Goal: Information Seeking & Learning: Understand process/instructions

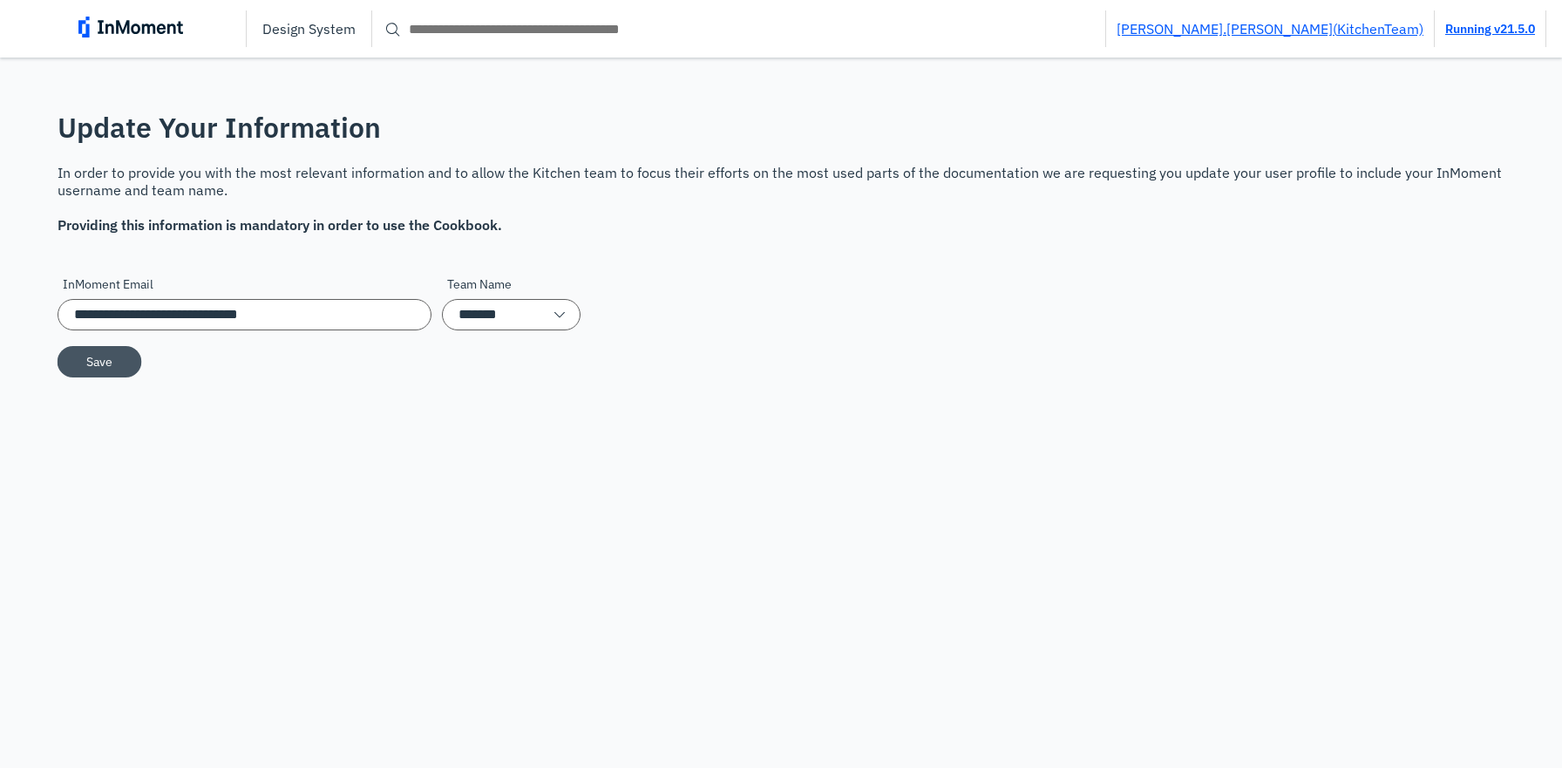
click at [132, 368] on button "Save" at bounding box center [100, 360] width 85 height 31
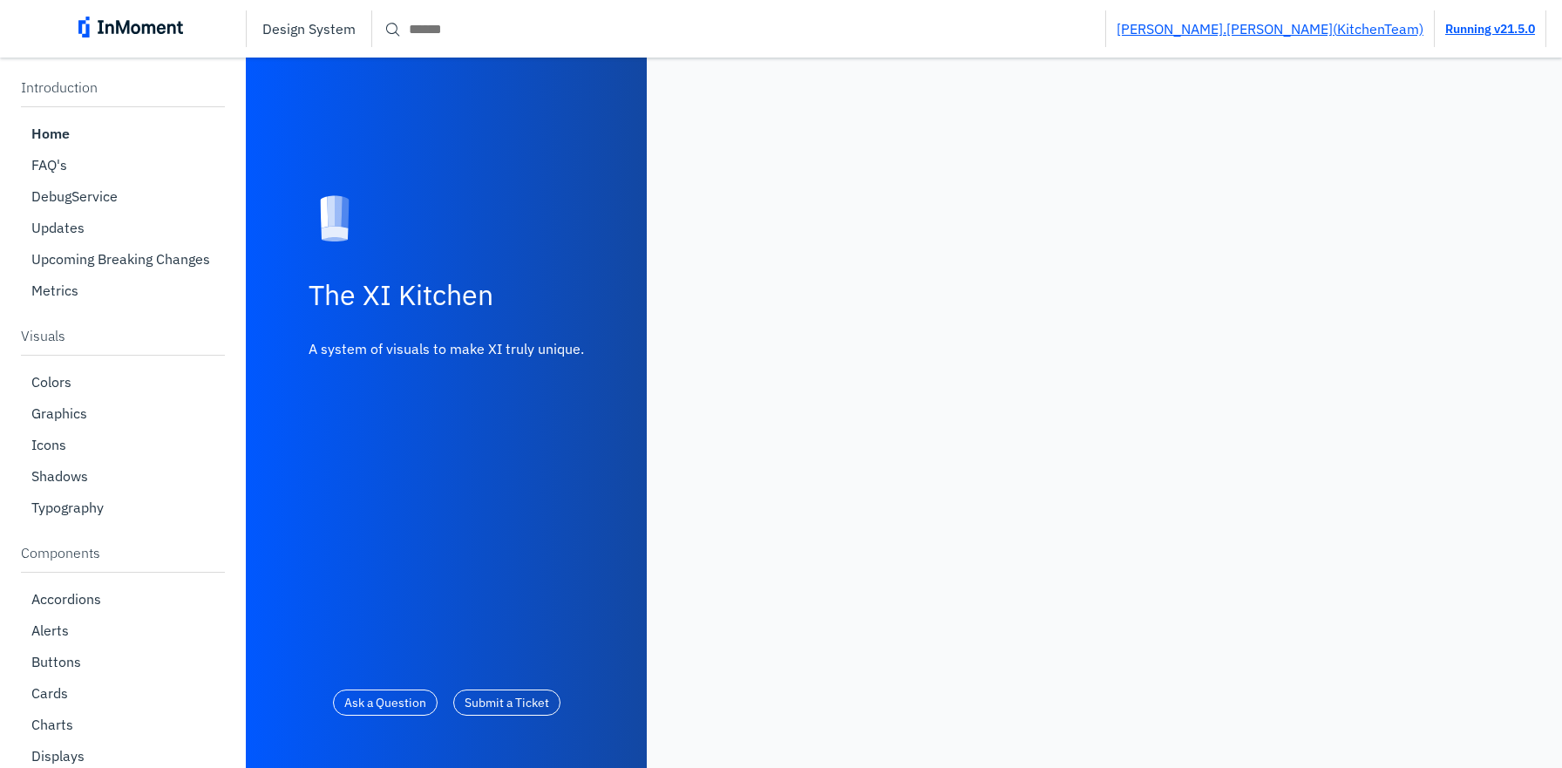
click at [528, 24] on input "Search" at bounding box center [738, 28] width 733 height 31
click at [525, 28] on input "Search" at bounding box center [738, 28] width 733 height 31
paste input "**********"
click at [505, 31] on input "**********" at bounding box center [738, 28] width 733 height 31
click at [407, 30] on input "**********" at bounding box center [738, 28] width 733 height 31
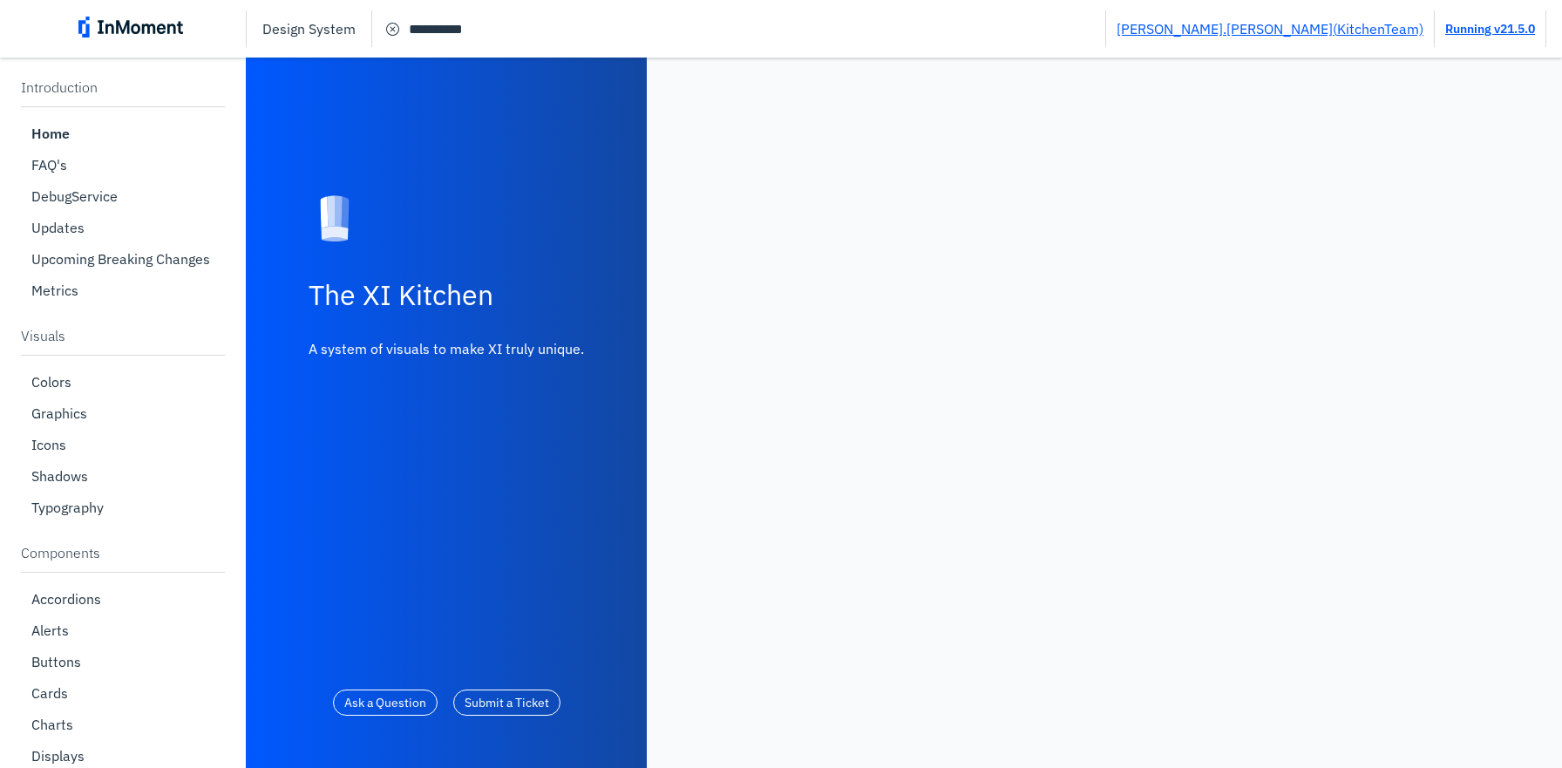
click at [406, 31] on input "**********" at bounding box center [738, 28] width 733 height 31
click at [451, 32] on input "**********" at bounding box center [738, 28] width 733 height 31
paste input "Search"
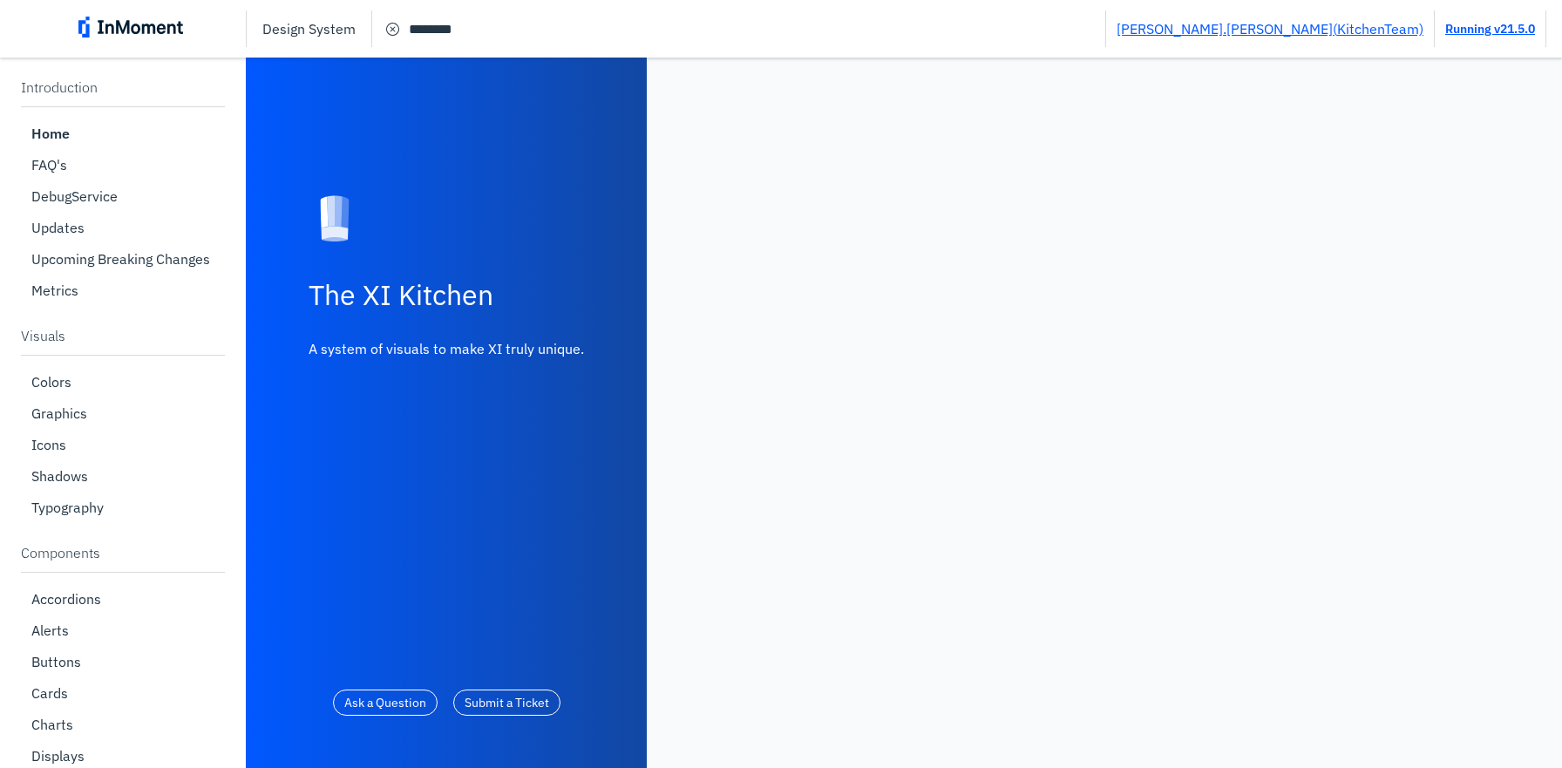
click at [404, 27] on input "********" at bounding box center [738, 28] width 733 height 31
click at [499, 25] on input "********" at bounding box center [738, 28] width 733 height 31
click at [470, 32] on input "********" at bounding box center [738, 28] width 733 height 31
click at [424, 26] on input "***" at bounding box center [738, 28] width 733 height 31
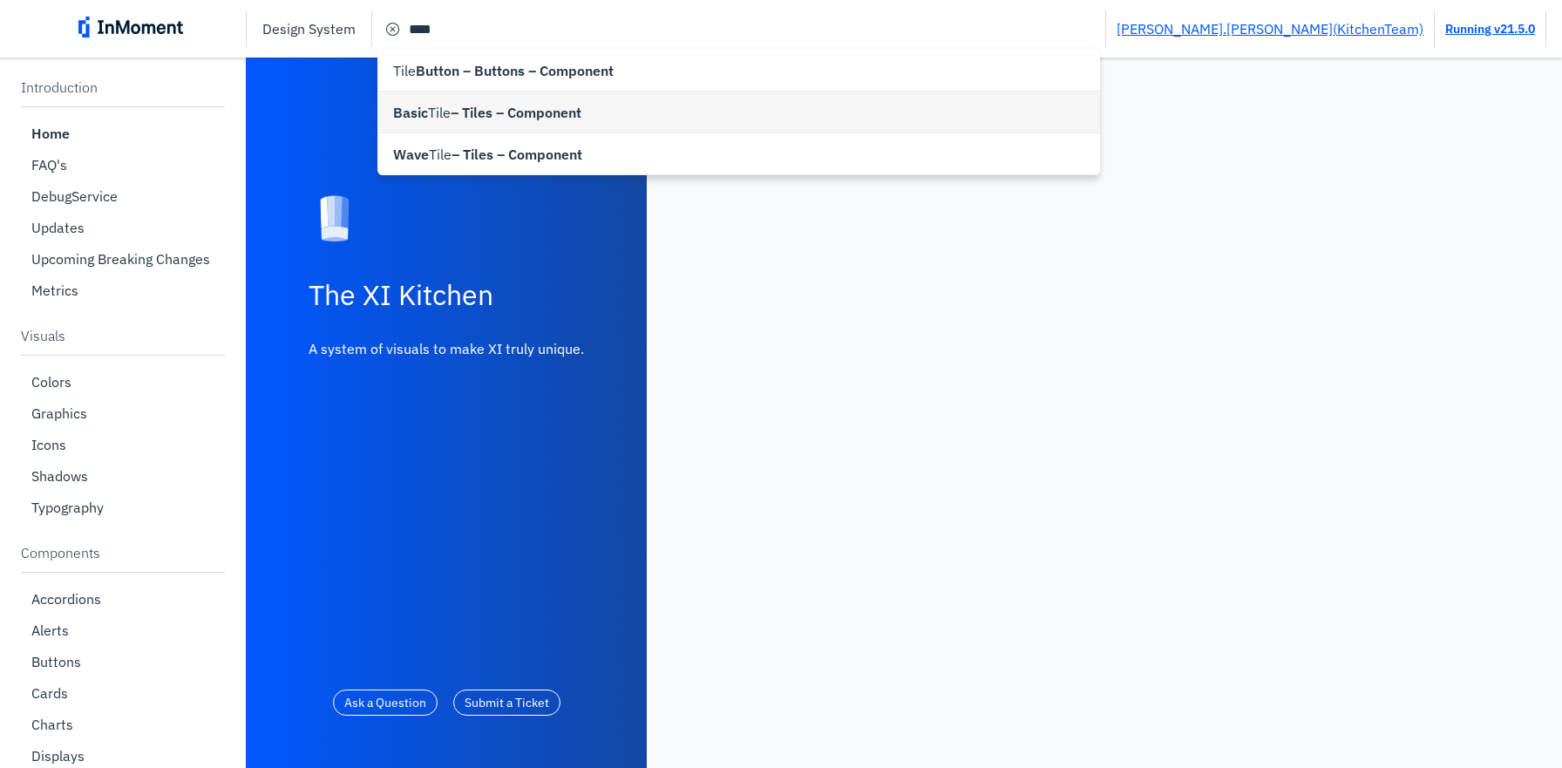
type input "**********"
click at [451, 116] on span "– Tiles – Component" at bounding box center [516, 112] width 131 height 21
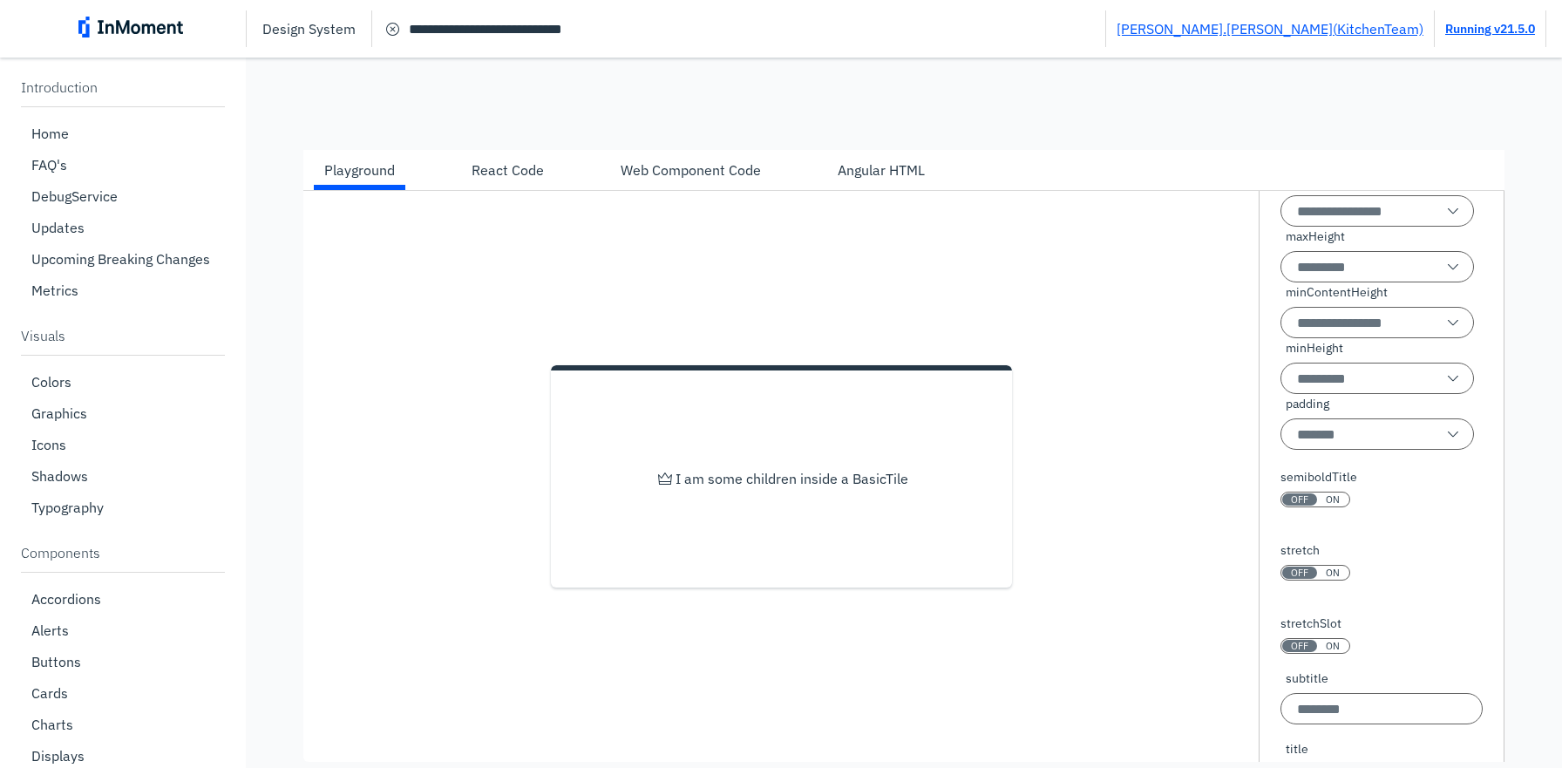
scroll to position [585, 0]
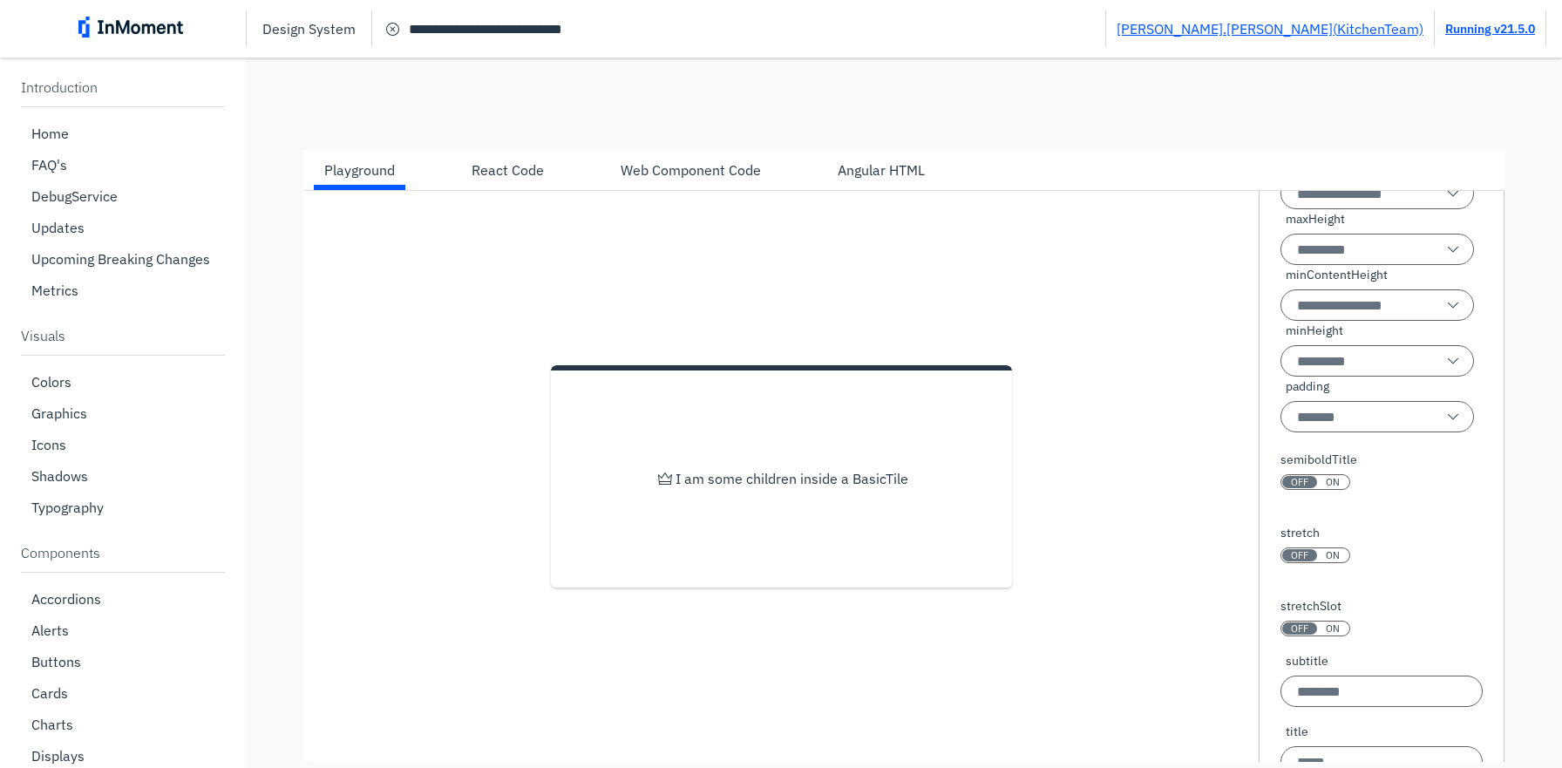
click at [1336, 561] on span "ON" at bounding box center [1333, 555] width 14 height 12
click at [1148, 482] on div "I am some children inside a BasicTile" at bounding box center [780, 476] width 955 height 571
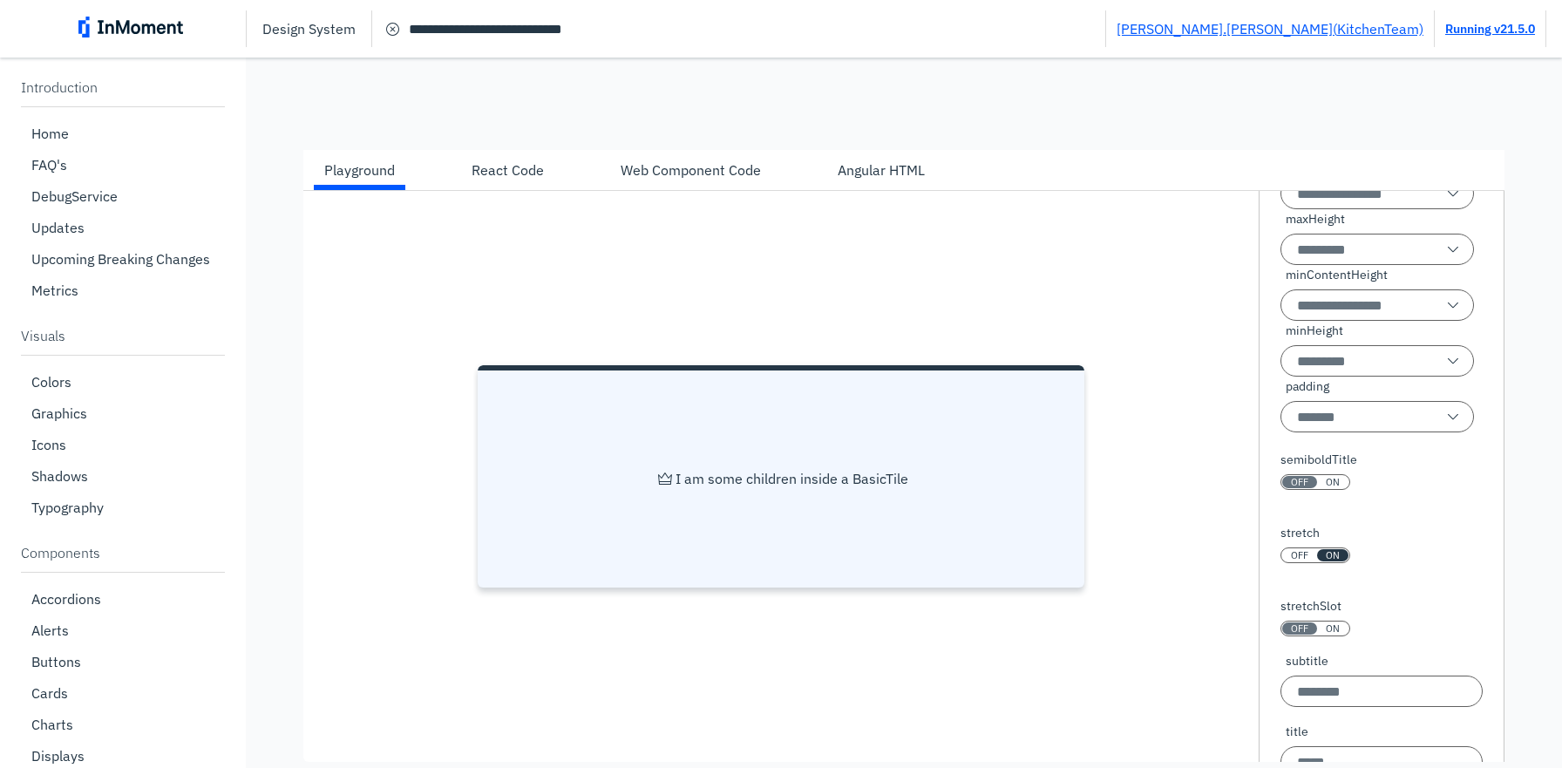
click at [871, 487] on p "I am some children inside a BasicTile" at bounding box center [791, 478] width 233 height 17
click at [750, 487] on p "I am some children inside a BasicTile" at bounding box center [791, 478] width 233 height 17
click at [676, 487] on p "I am some children inside a BasicTile" at bounding box center [791, 478] width 233 height 17
click at [702, 485] on p "I am some children inside a BasicTile" at bounding box center [791, 478] width 233 height 17
click at [683, 486] on p "I am some children inside a BasicTile" at bounding box center [791, 478] width 233 height 17
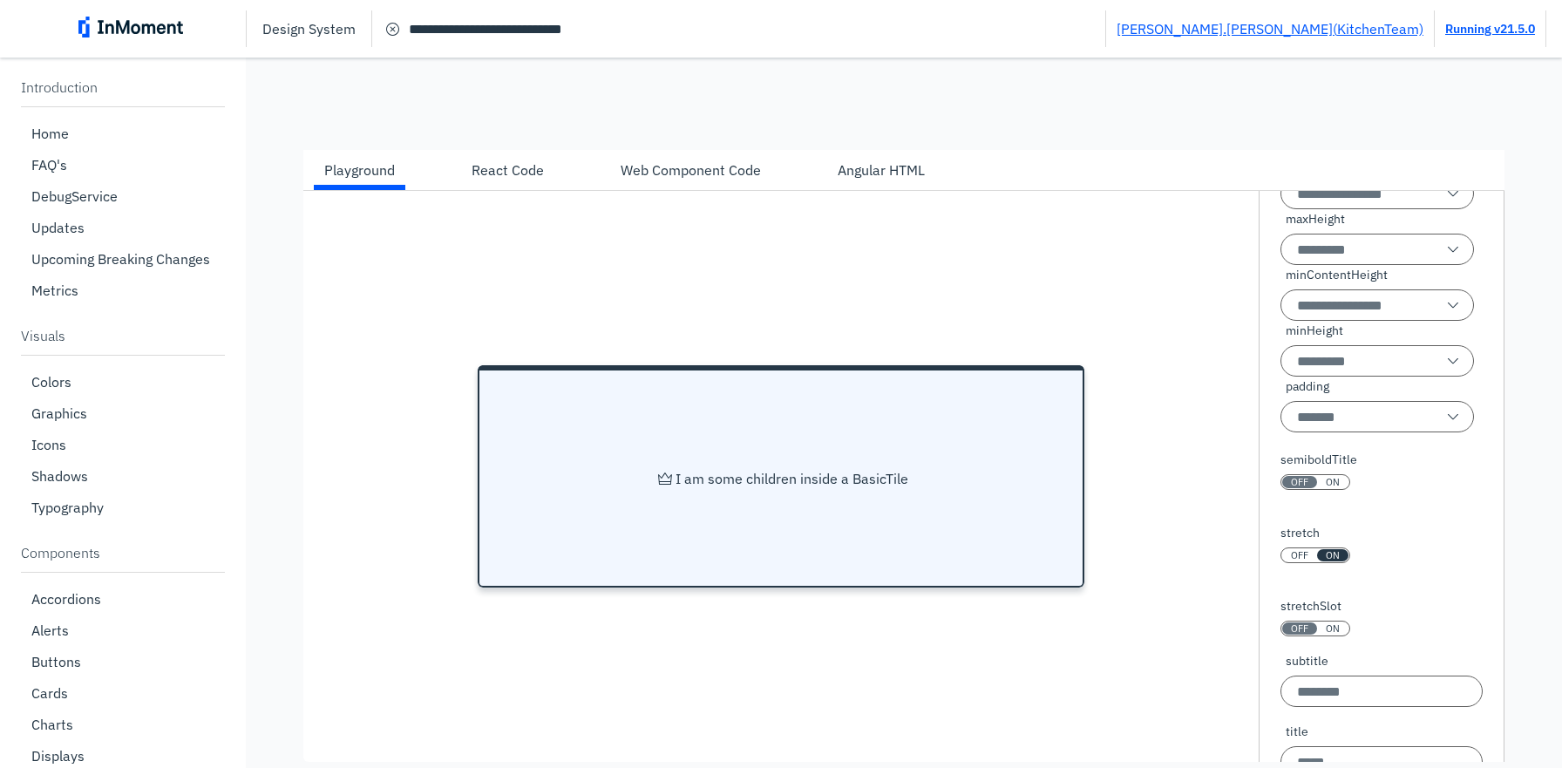
click at [716, 487] on p "I am some children inside a BasicTile" at bounding box center [791, 478] width 233 height 17
click at [767, 487] on p "I am some children inside a BasicTile" at bounding box center [791, 478] width 233 height 17
click at [838, 487] on p "I am some children inside a BasicTile" at bounding box center [791, 478] width 233 height 17
click at [854, 487] on p "I am some children inside a BasicTile" at bounding box center [791, 478] width 233 height 17
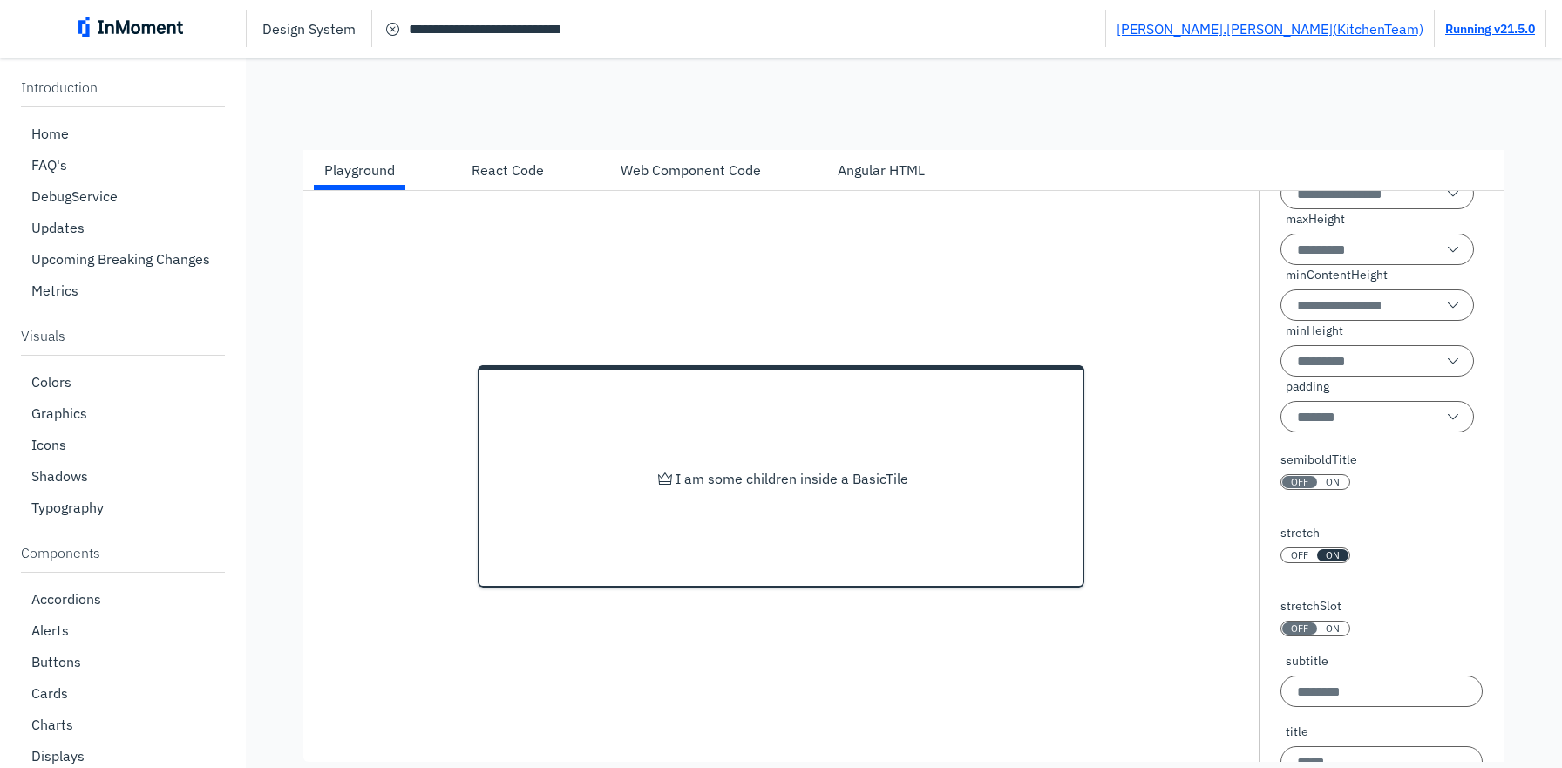
click at [1123, 460] on div "I am some children inside a BasicTile" at bounding box center [780, 476] width 955 height 571
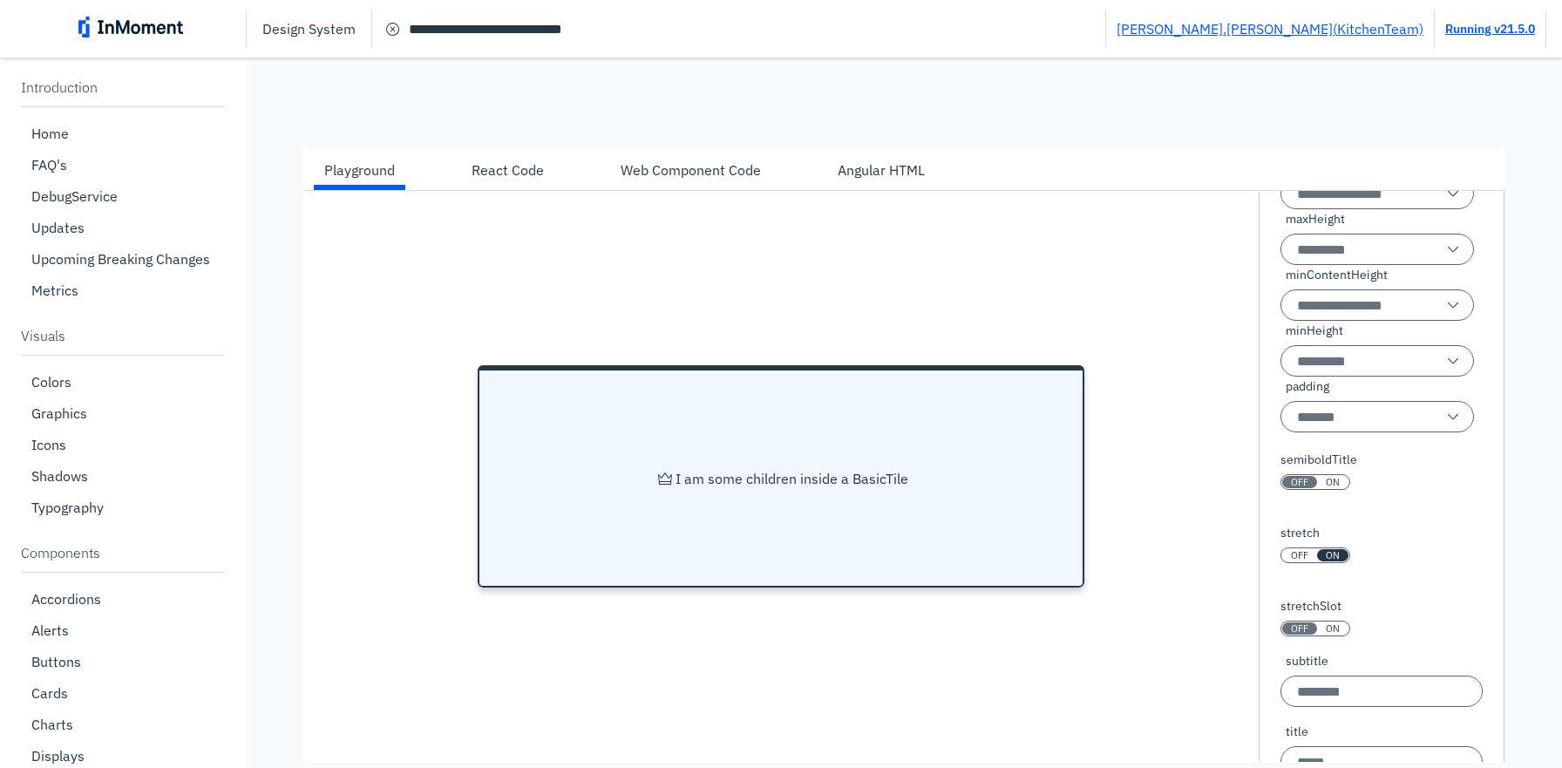
click at [997, 492] on div "I am some children inside a BasicTile" at bounding box center [780, 478] width 573 height 195
click at [944, 489] on div "I am some children inside a BasicTile" at bounding box center [780, 478] width 573 height 195
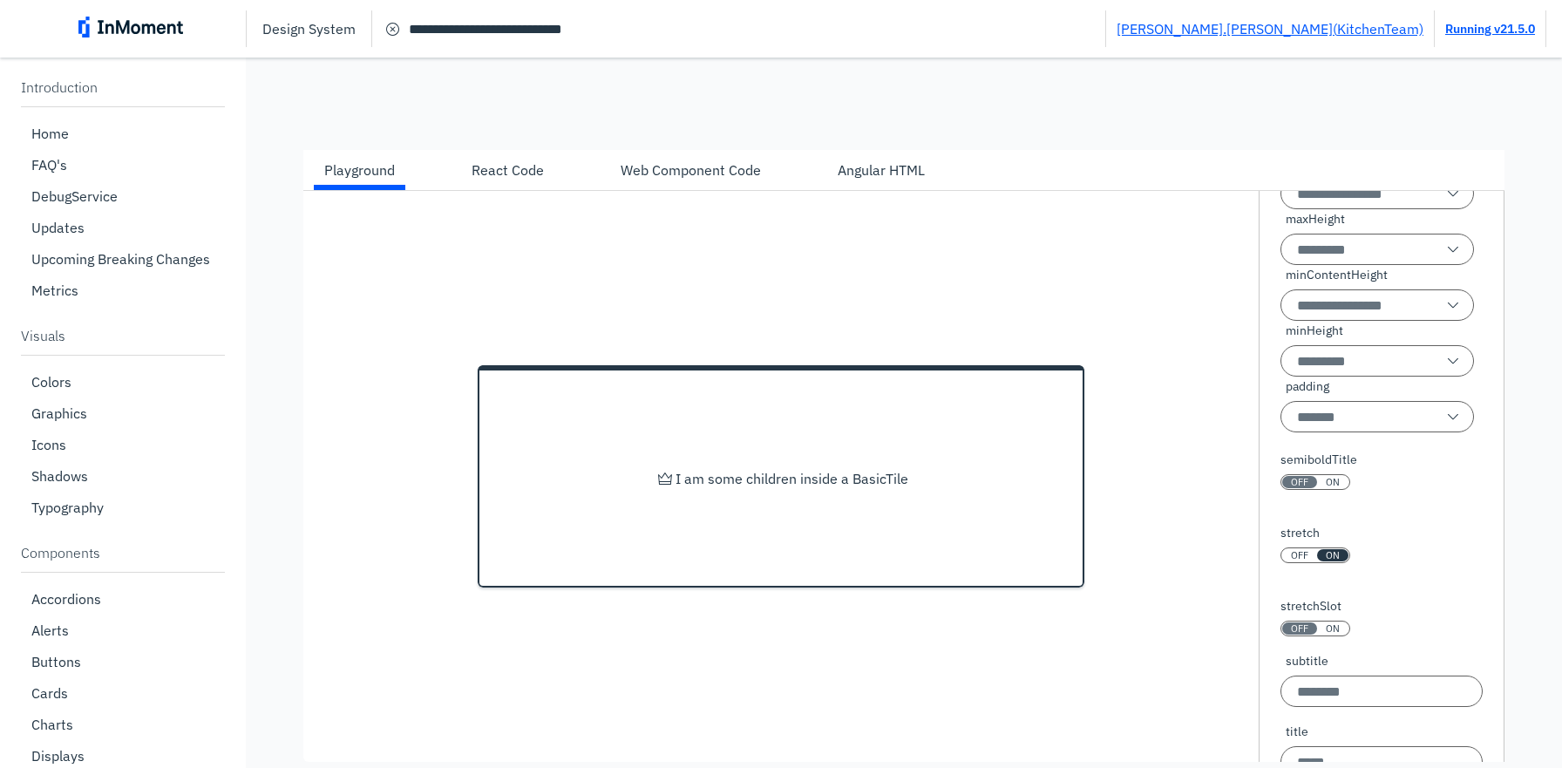
click at [1096, 494] on div "I am some children inside a BasicTile" at bounding box center [780, 476] width 955 height 571
click at [1092, 487] on div "I am some children inside a BasicTile" at bounding box center [780, 476] width 955 height 571
click at [1087, 487] on div "I am some children inside a BasicTile" at bounding box center [780, 476] width 955 height 571
click at [1296, 561] on span "OFF" at bounding box center [1299, 555] width 17 height 12
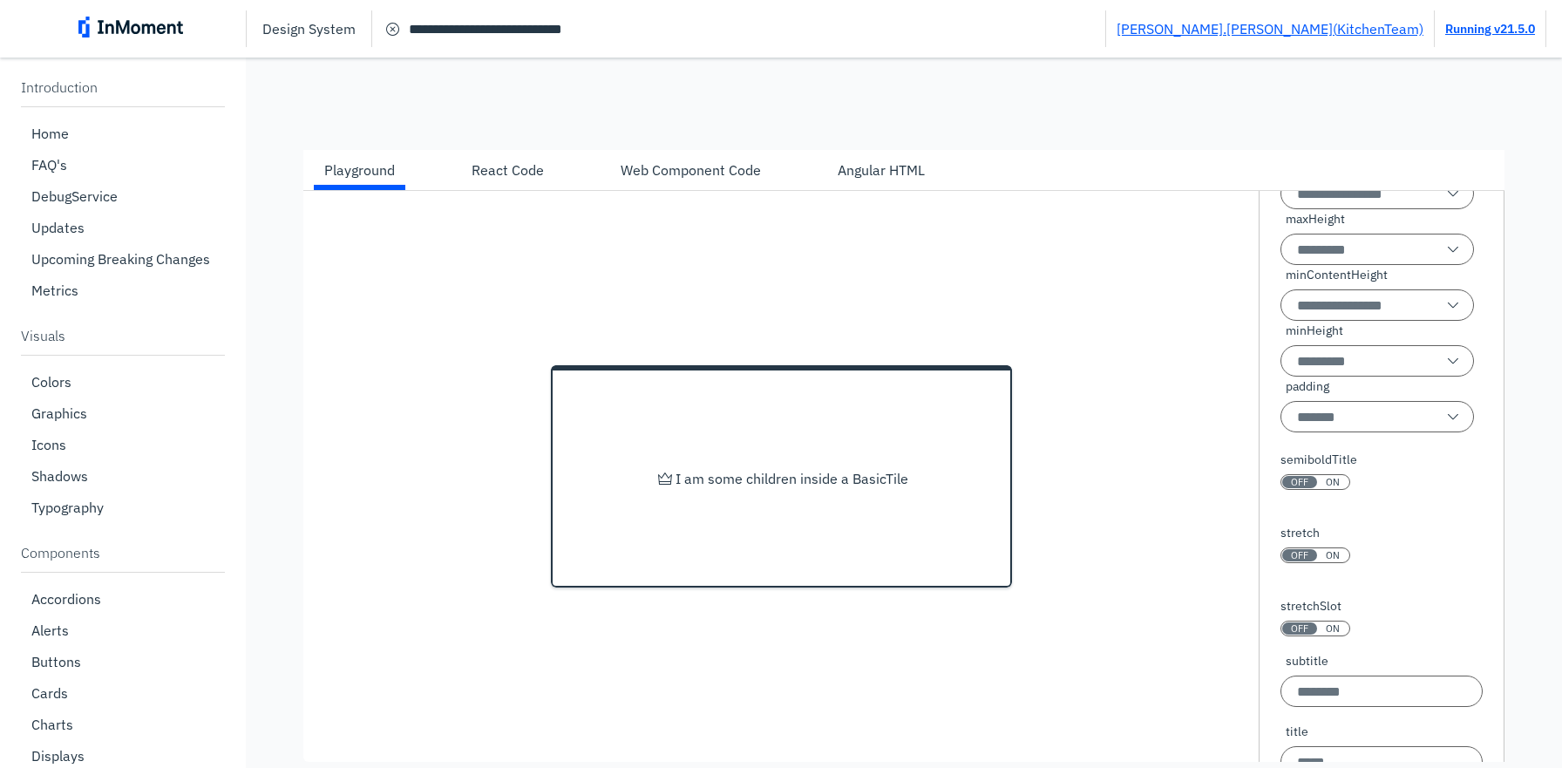
click at [1327, 561] on span "ON" at bounding box center [1333, 555] width 14 height 12
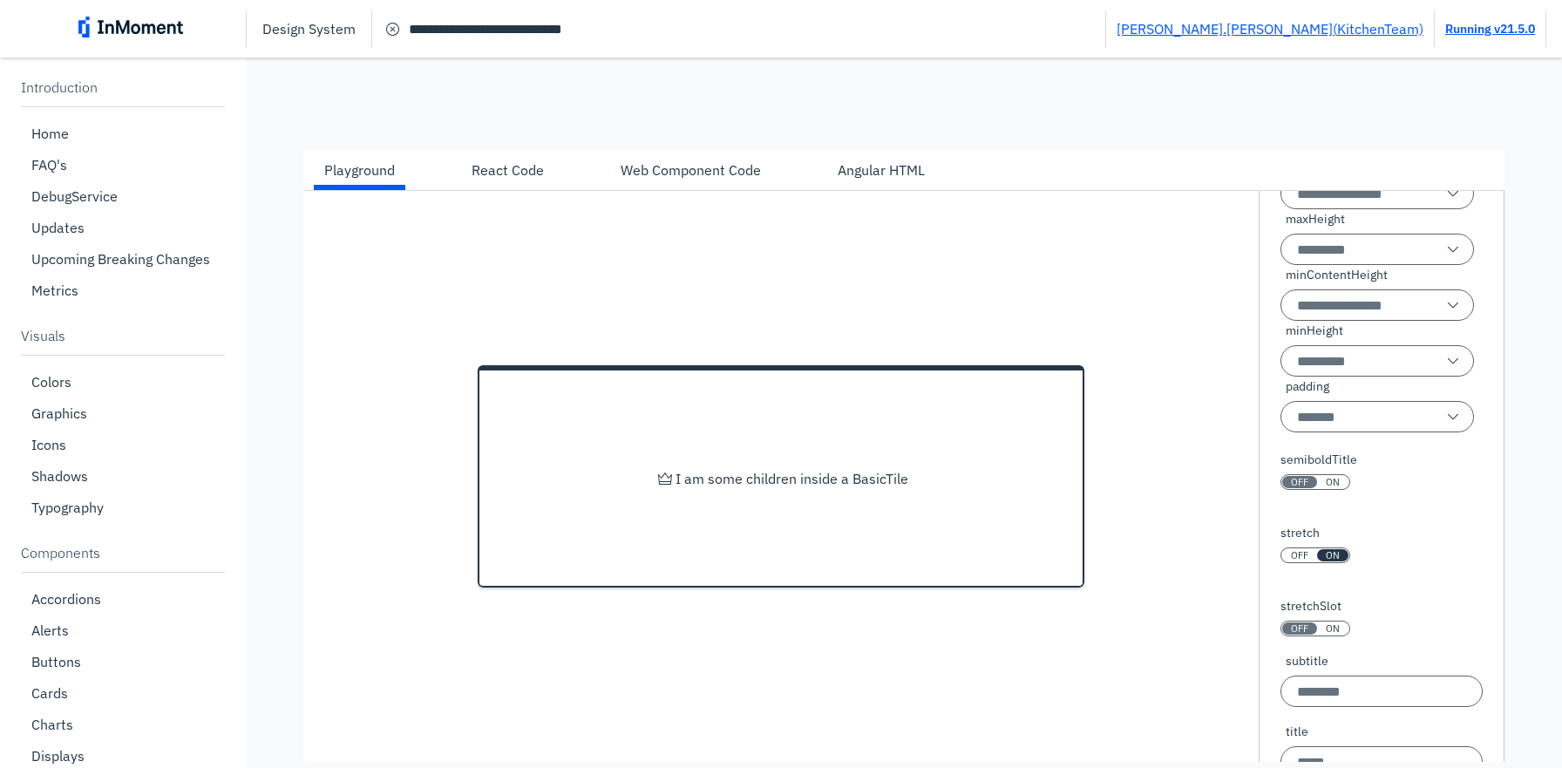
click at [839, 180] on div "Angular HTML" at bounding box center [881, 169] width 87 height 21
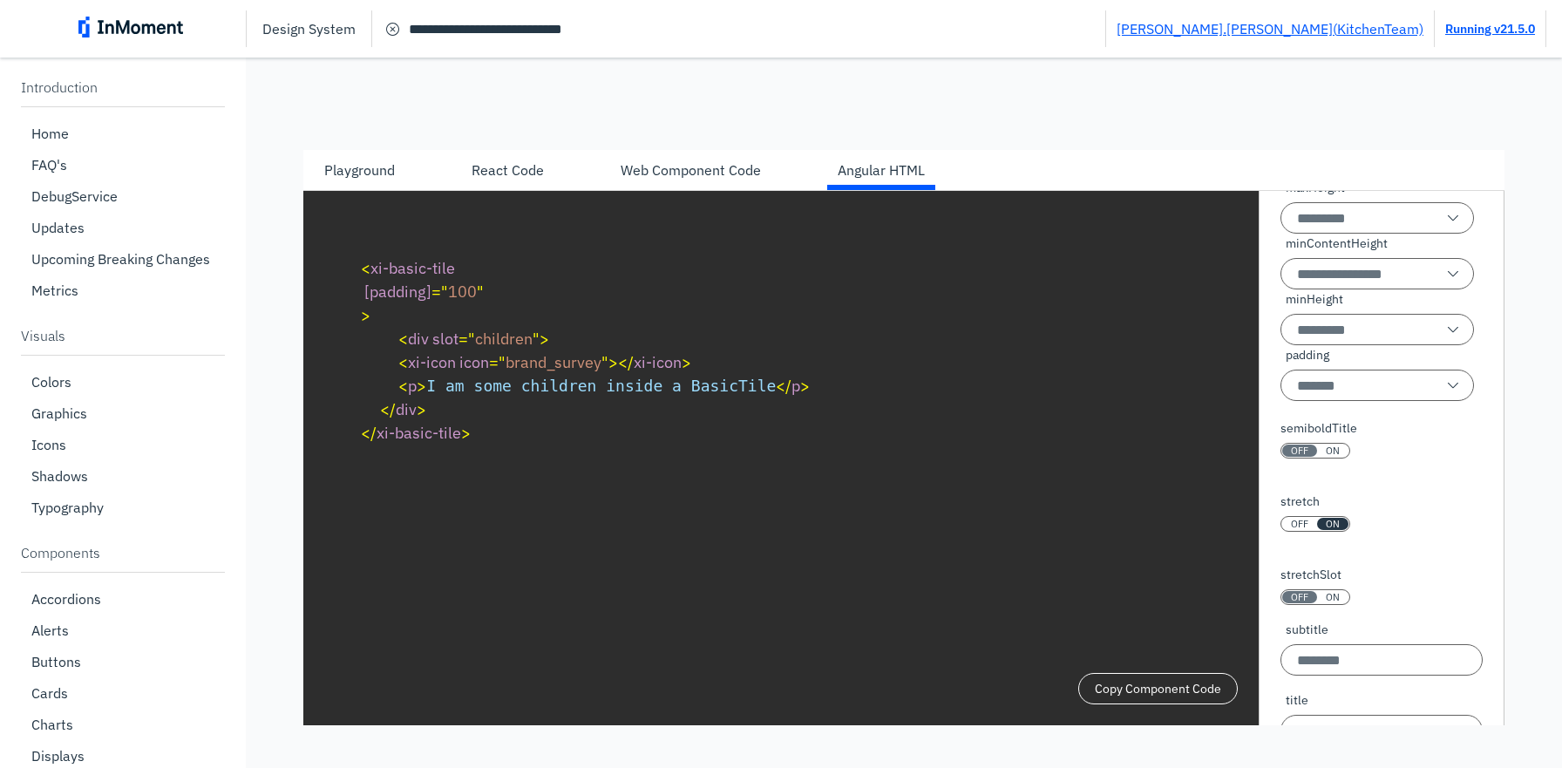
scroll to position [553, 0]
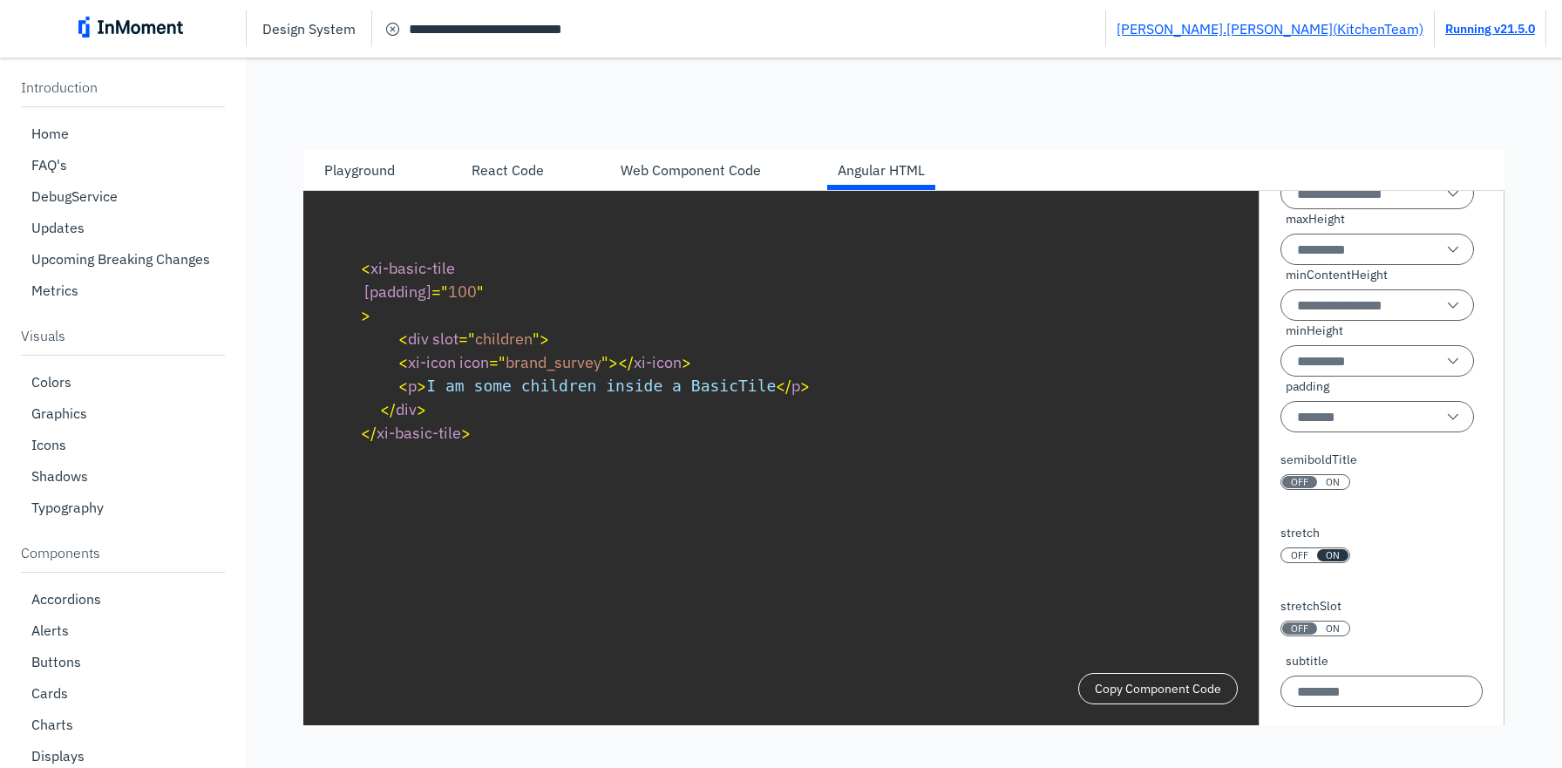
click at [385, 180] on div "Playground" at bounding box center [359, 169] width 71 height 21
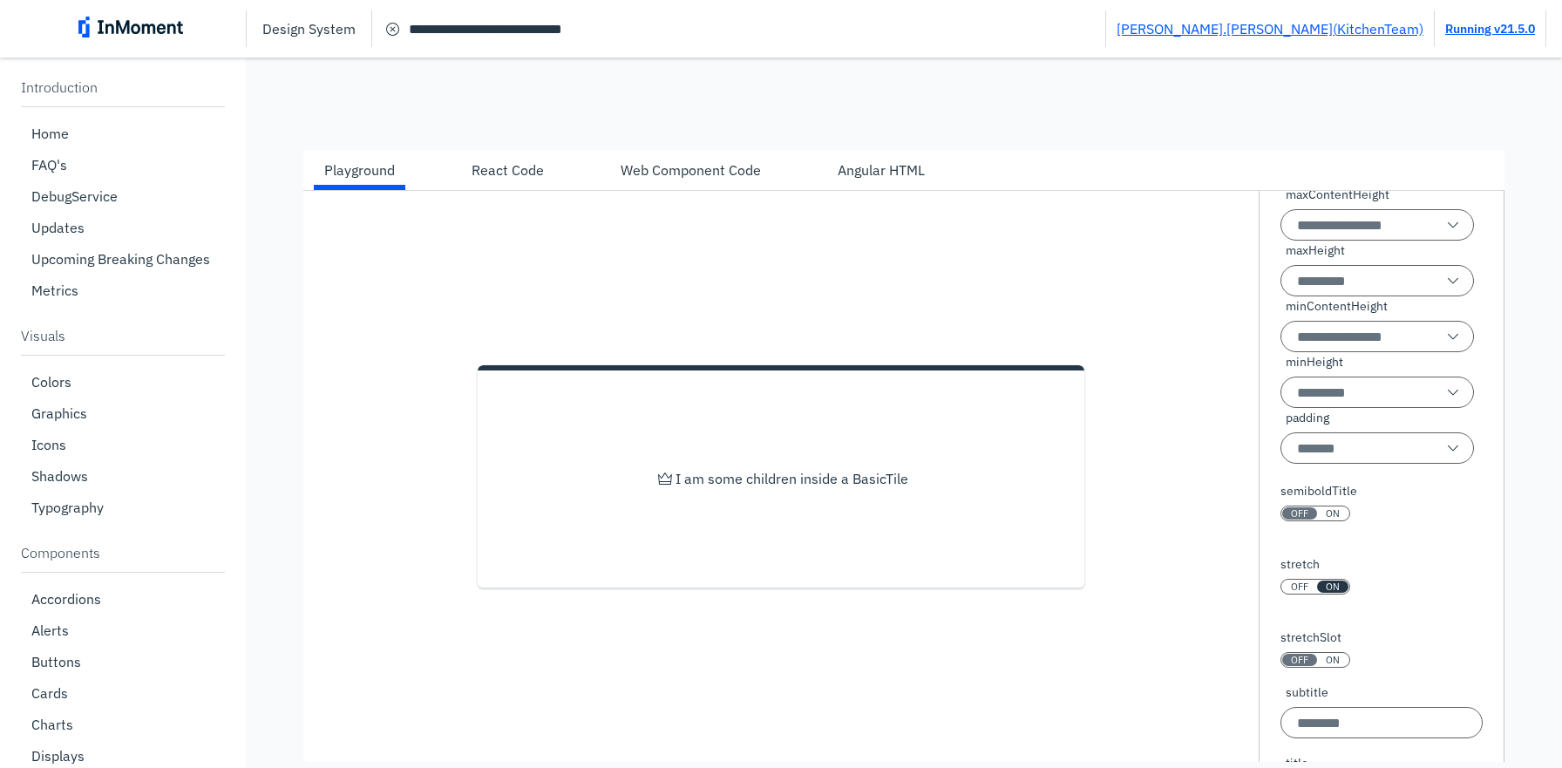
scroll to position [585, 0]
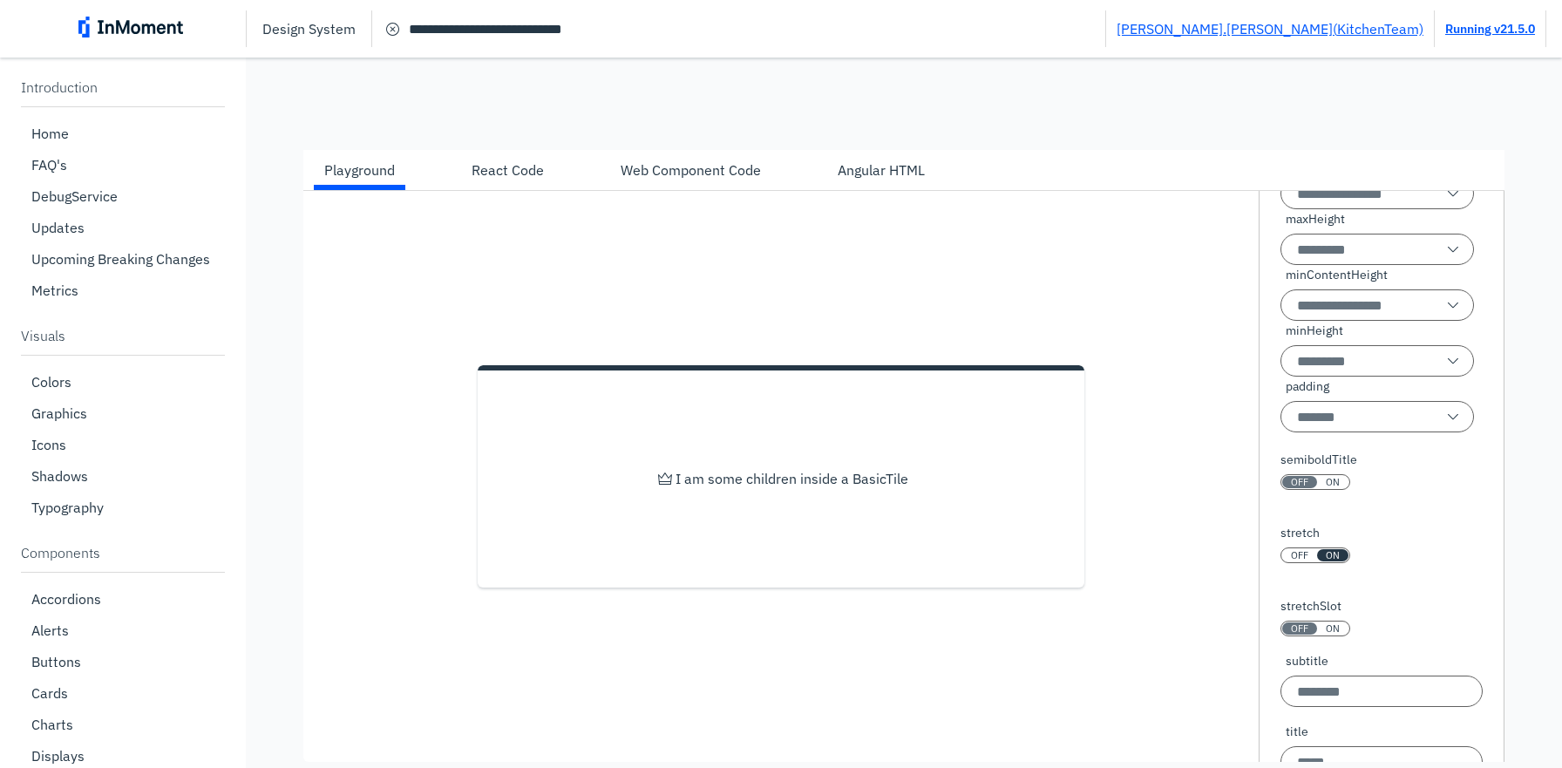
click at [1303, 563] on div "stretch OFF ON" at bounding box center [1315, 551] width 70 height 55
click at [1299, 561] on span "OFF" at bounding box center [1299, 555] width 17 height 12
click at [882, 175] on div "Angular HTML" at bounding box center [881, 169] width 87 height 21
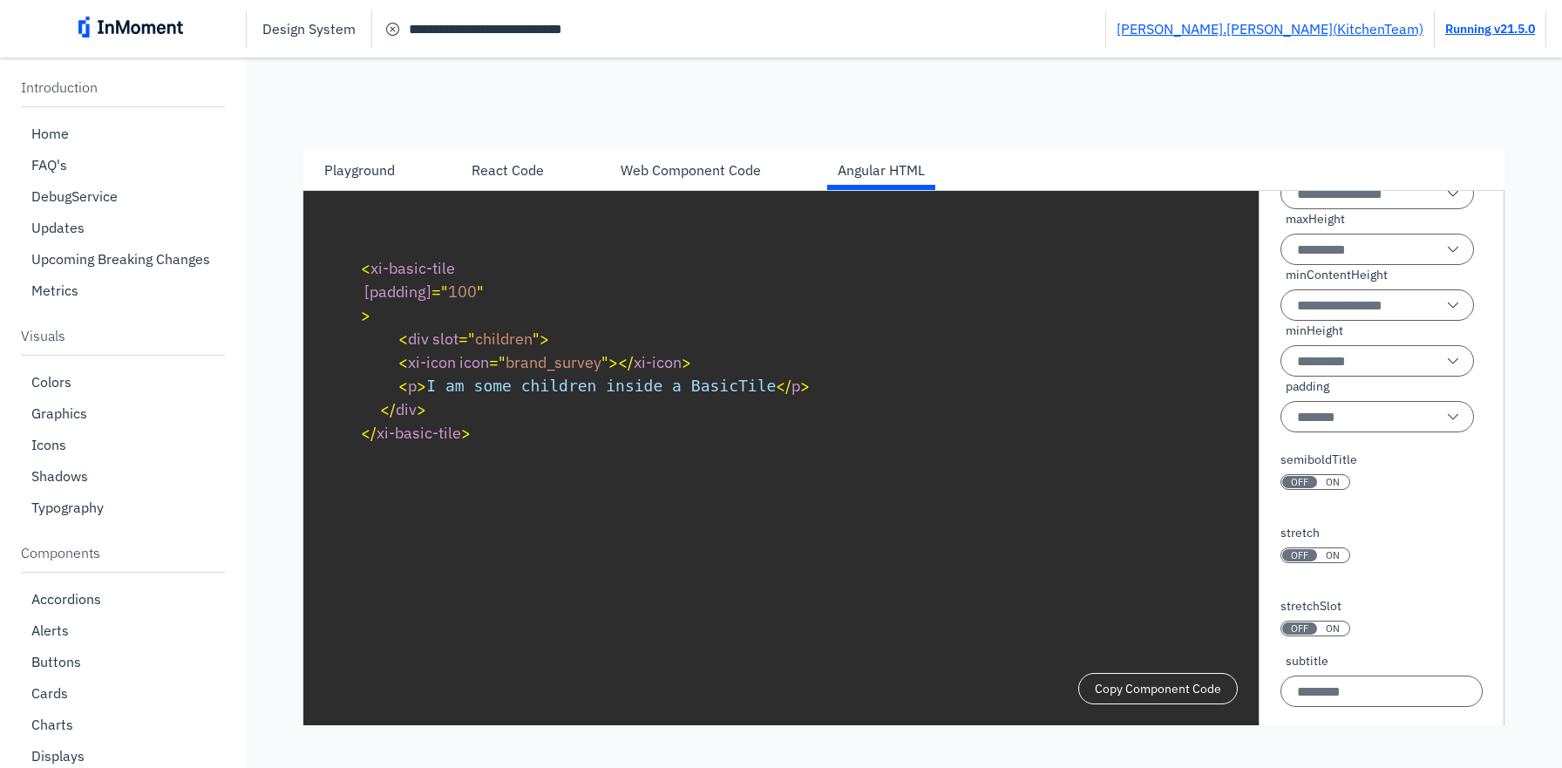
click at [1338, 561] on span "ON" at bounding box center [1333, 555] width 14 height 12
click at [687, 185] on div "Web Component Code" at bounding box center [690, 170] width 161 height 30
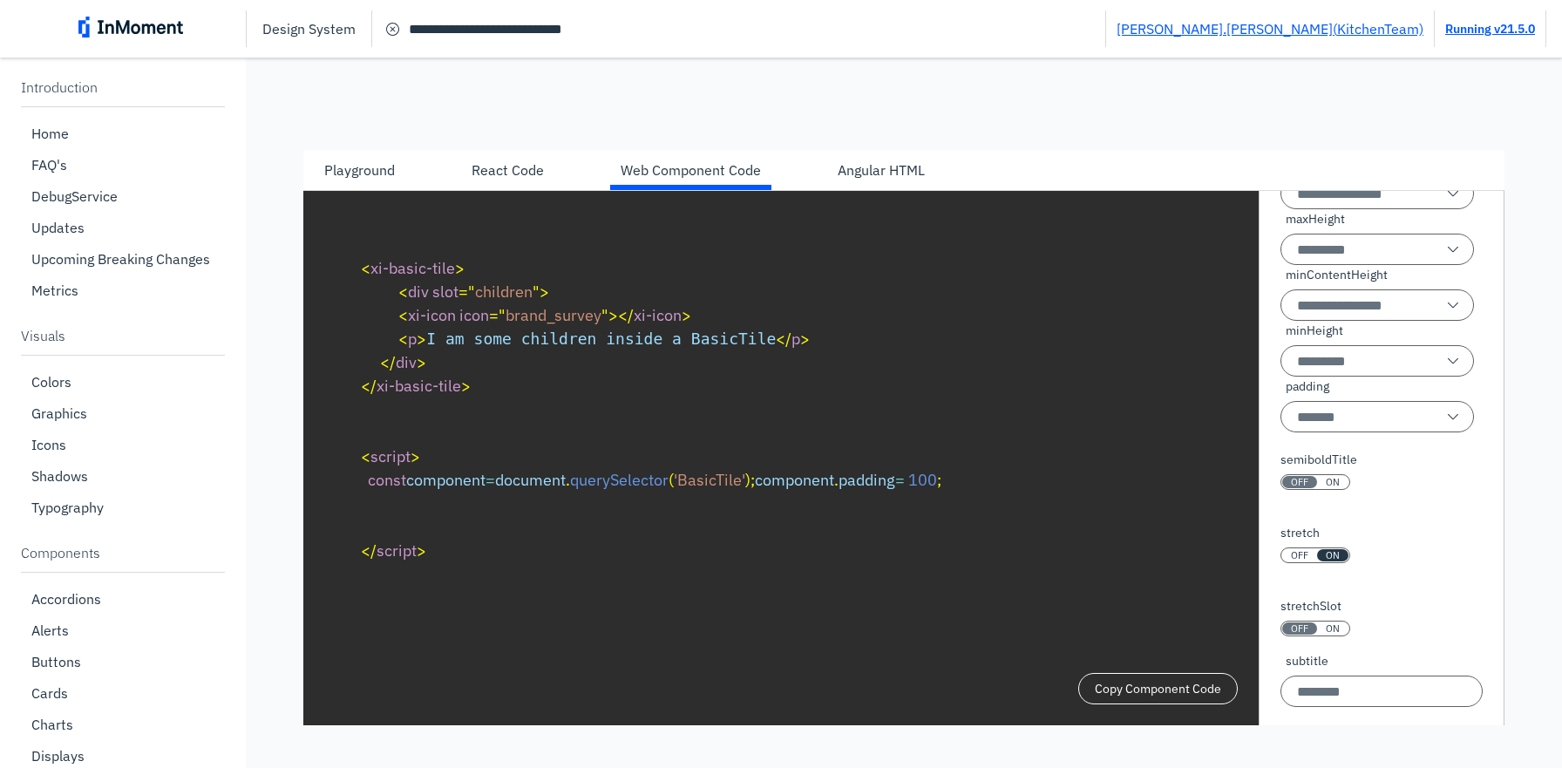
click at [508, 180] on div "React Code" at bounding box center [507, 169] width 72 height 21
type textarea "**********"
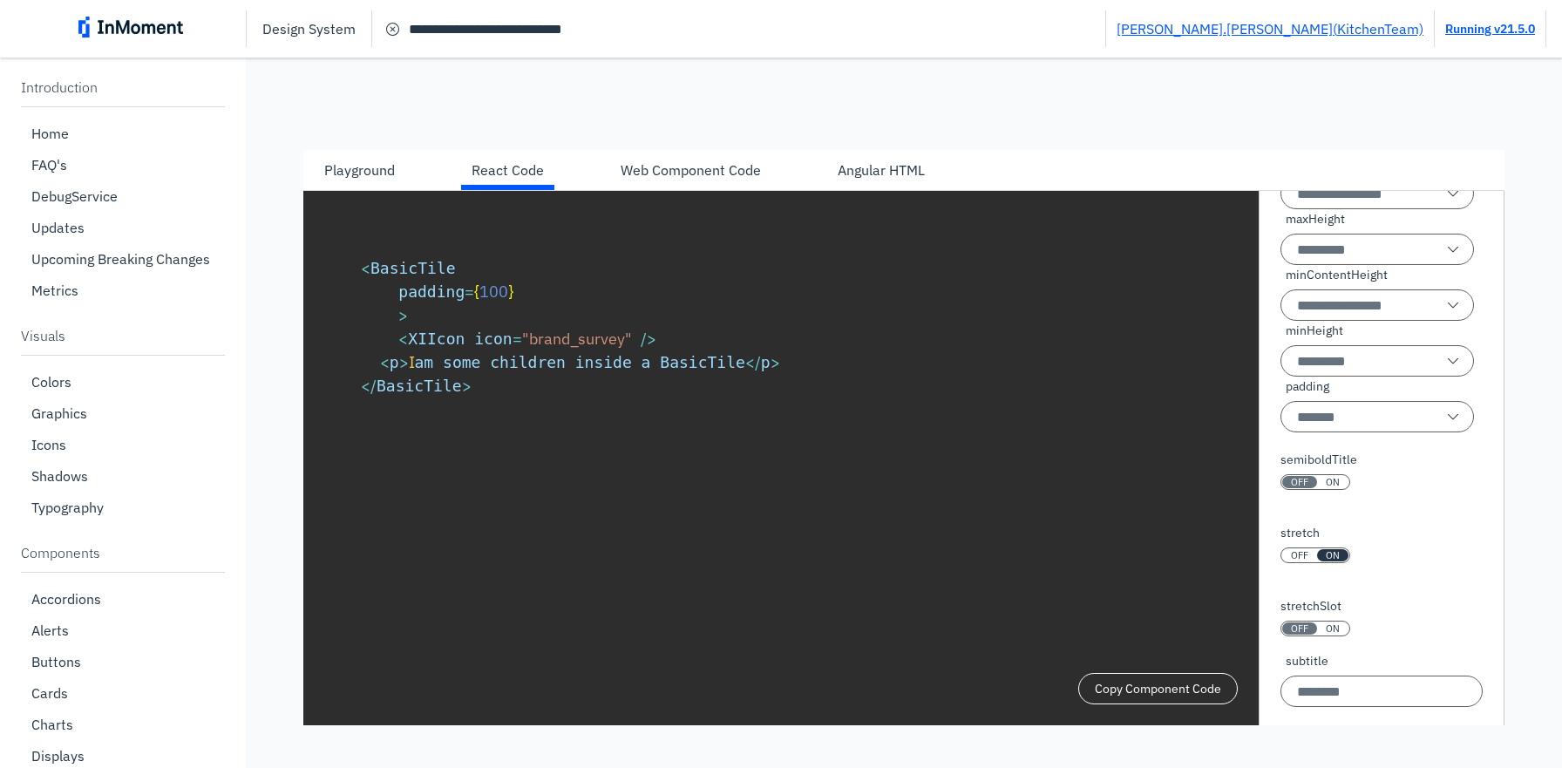
click at [374, 178] on div "Playground" at bounding box center [359, 169] width 71 height 21
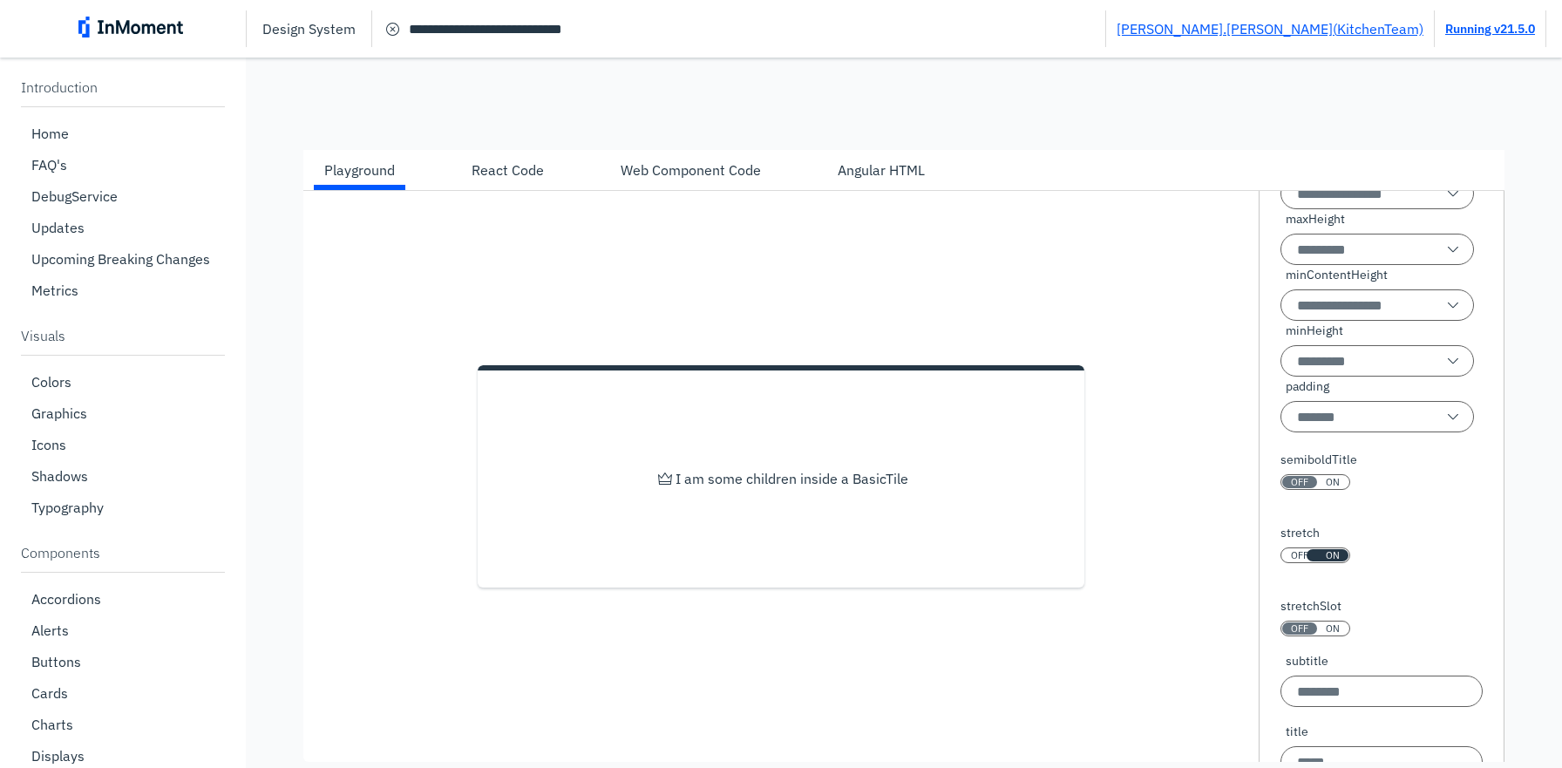
click at [1291, 561] on span "OFF" at bounding box center [1299, 555] width 17 height 12
click at [1298, 561] on span "OFF" at bounding box center [1299, 555] width 17 height 12
click at [1330, 561] on span "ON" at bounding box center [1333, 555] width 14 height 12
click at [1328, 561] on span "ON" at bounding box center [1333, 555] width 14 height 12
click at [1105, 480] on div "I am some children inside a BasicTile" at bounding box center [780, 476] width 955 height 571
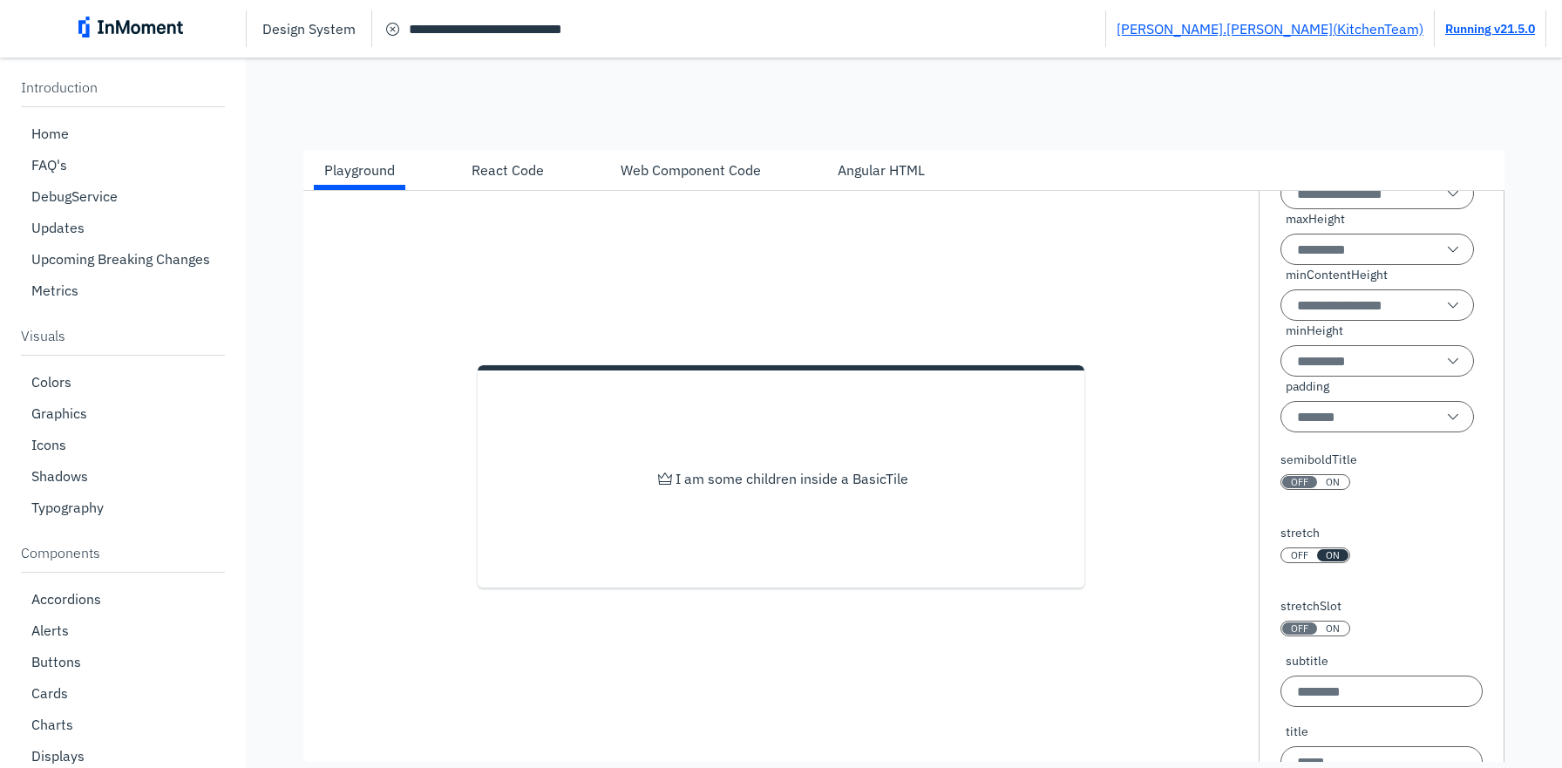
click at [1102, 485] on div "I am some children inside a BasicTile" at bounding box center [780, 476] width 955 height 571
click at [1101, 494] on div "I am some children inside a BasicTile" at bounding box center [780, 476] width 955 height 571
click at [1099, 476] on div "I am some children inside a BasicTile" at bounding box center [780, 476] width 955 height 571
click at [1093, 495] on div "I am some children inside a BasicTile" at bounding box center [780, 476] width 955 height 571
click at [1095, 482] on div "I am some children inside a BasicTile" at bounding box center [780, 476] width 955 height 571
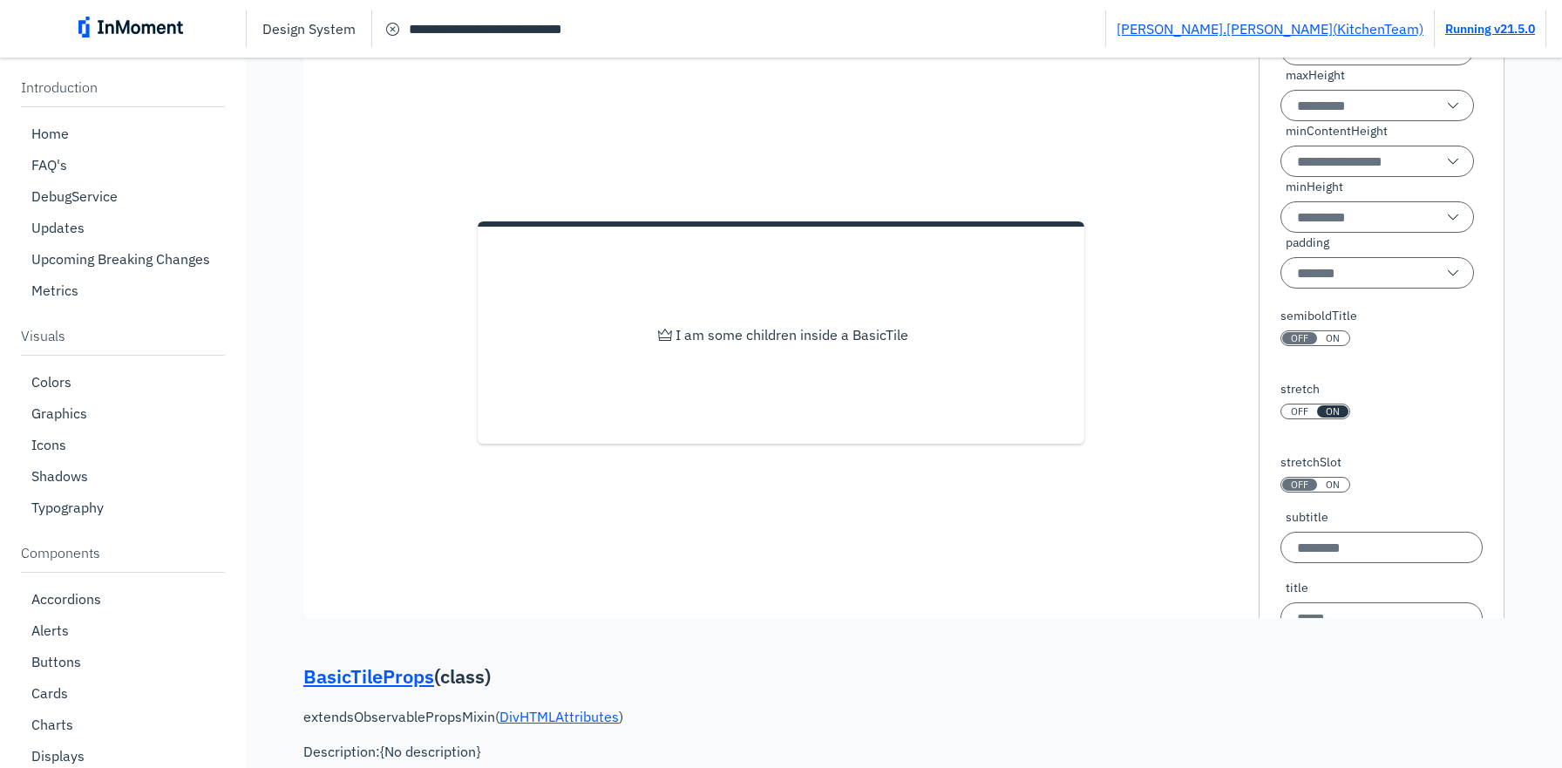
scroll to position [457, 0]
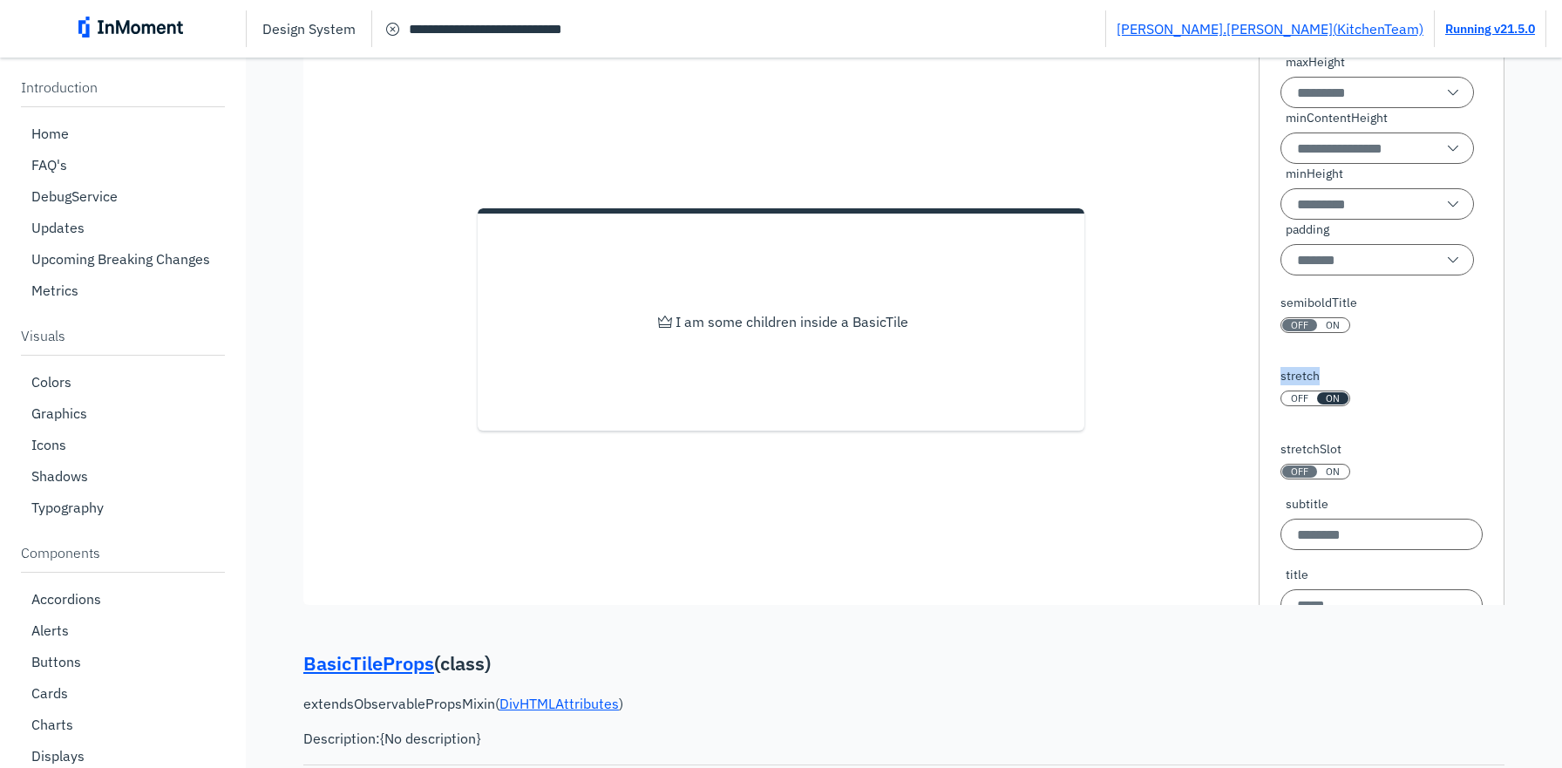
drag, startPoint x: 1280, startPoint y: 393, endPoint x: 1328, endPoint y: 394, distance: 47.9
click at [1328, 385] on label "stretch" at bounding box center [1315, 376] width 70 height 18
click at [1327, 478] on span "ON" at bounding box center [1333, 471] width 14 height 12
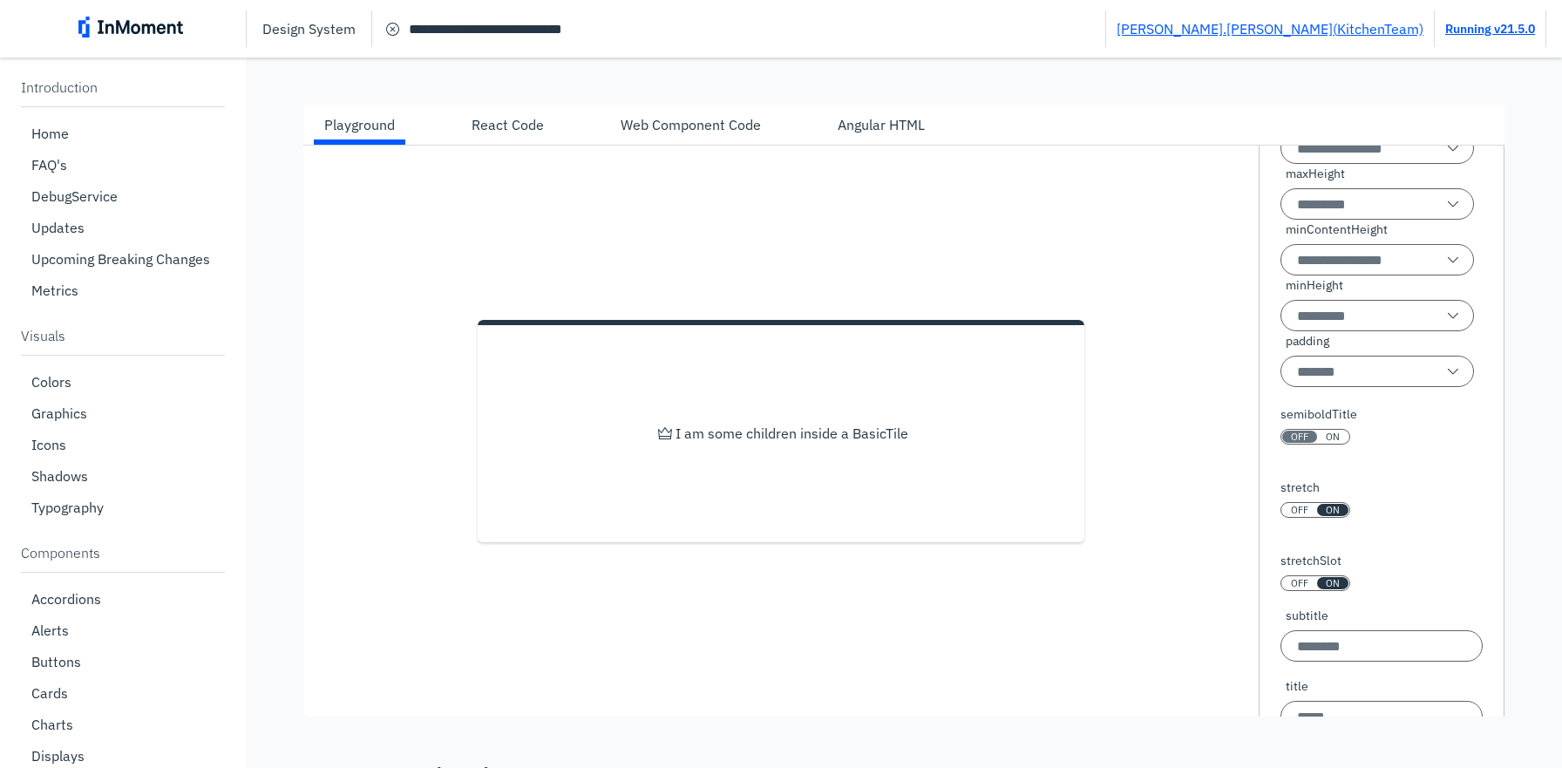
scroll to position [56, 0]
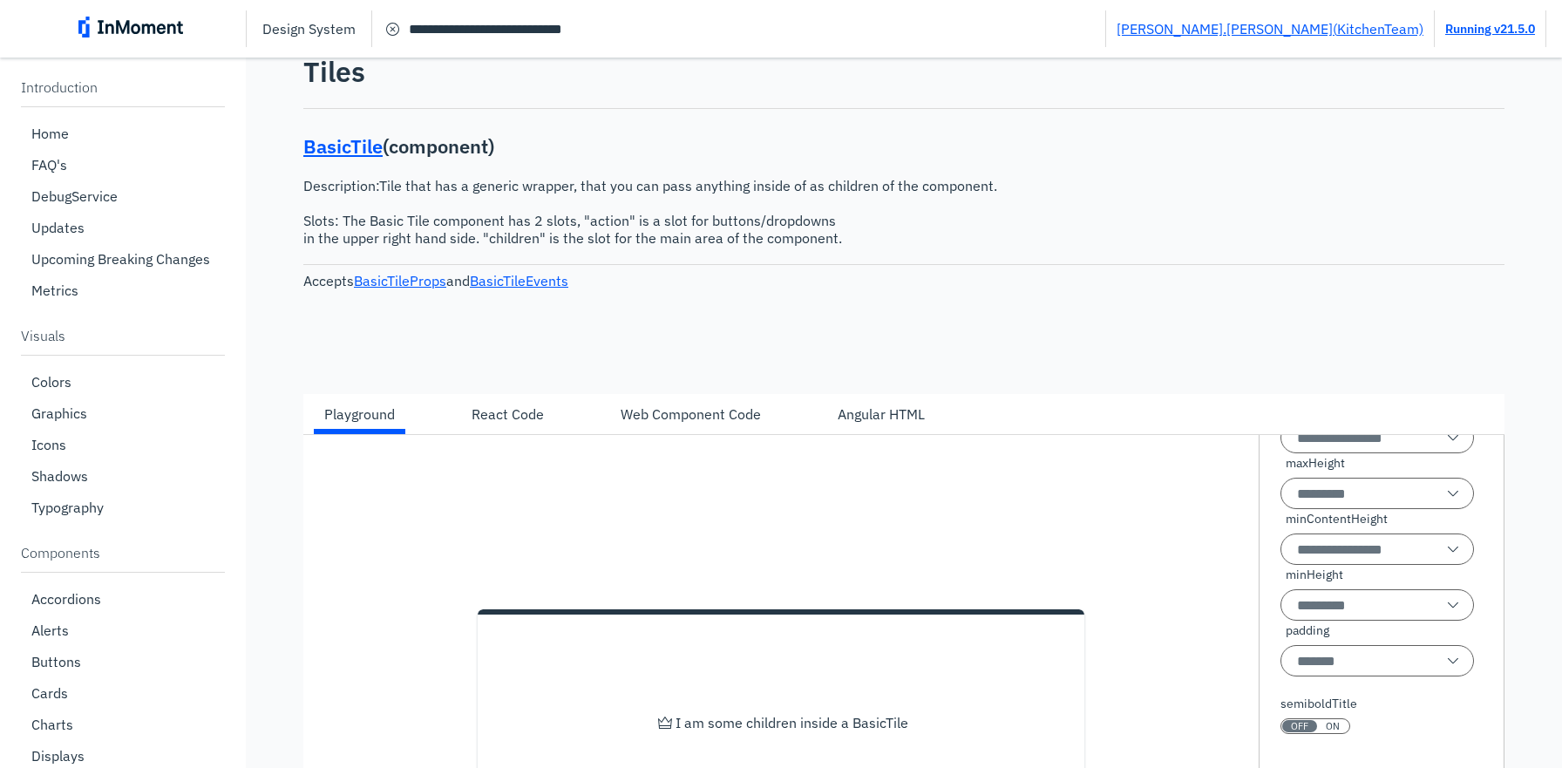
click at [861, 420] on div "Angular HTML" at bounding box center [881, 414] width 87 height 21
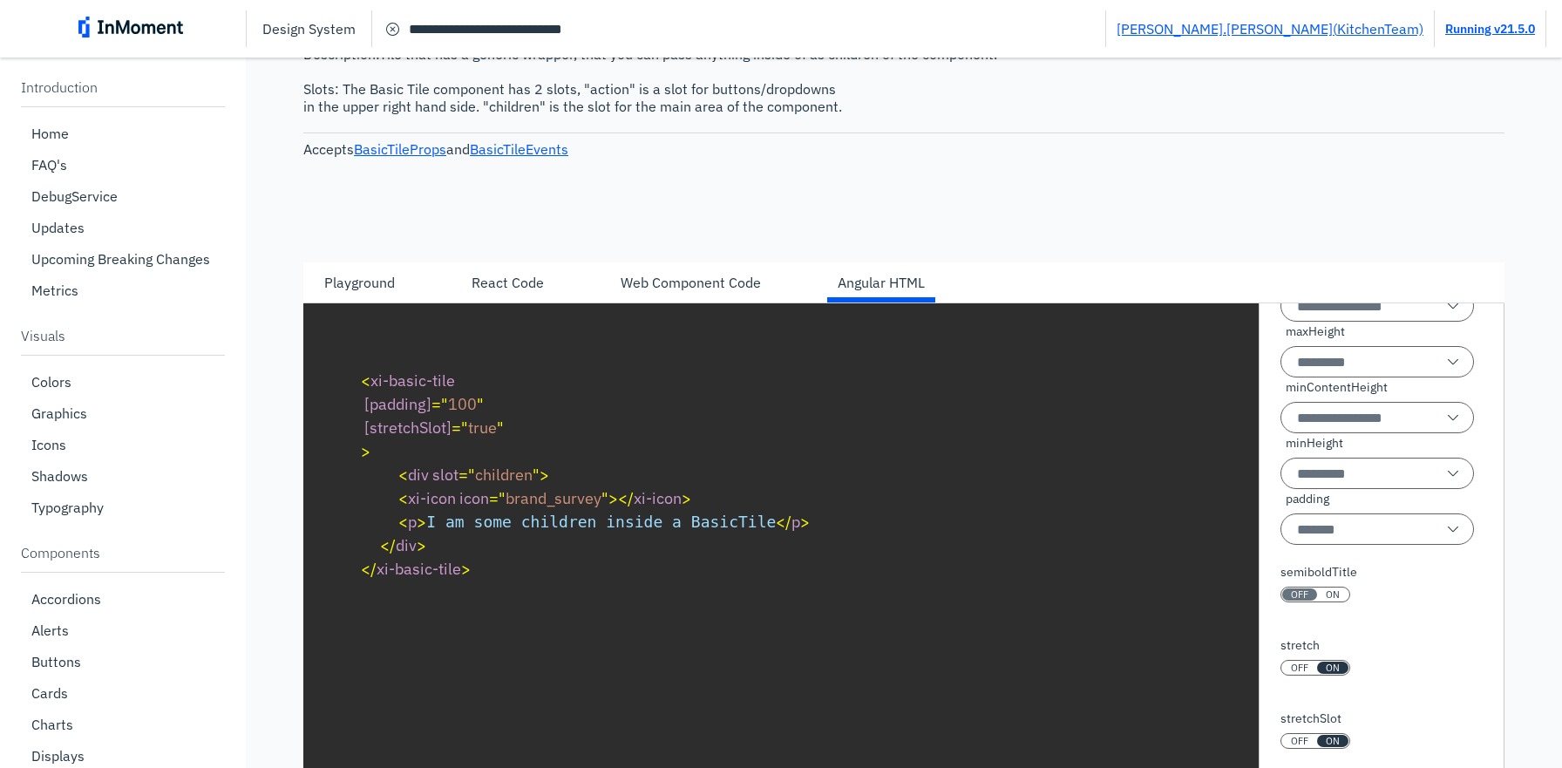
scroll to position [210, 0]
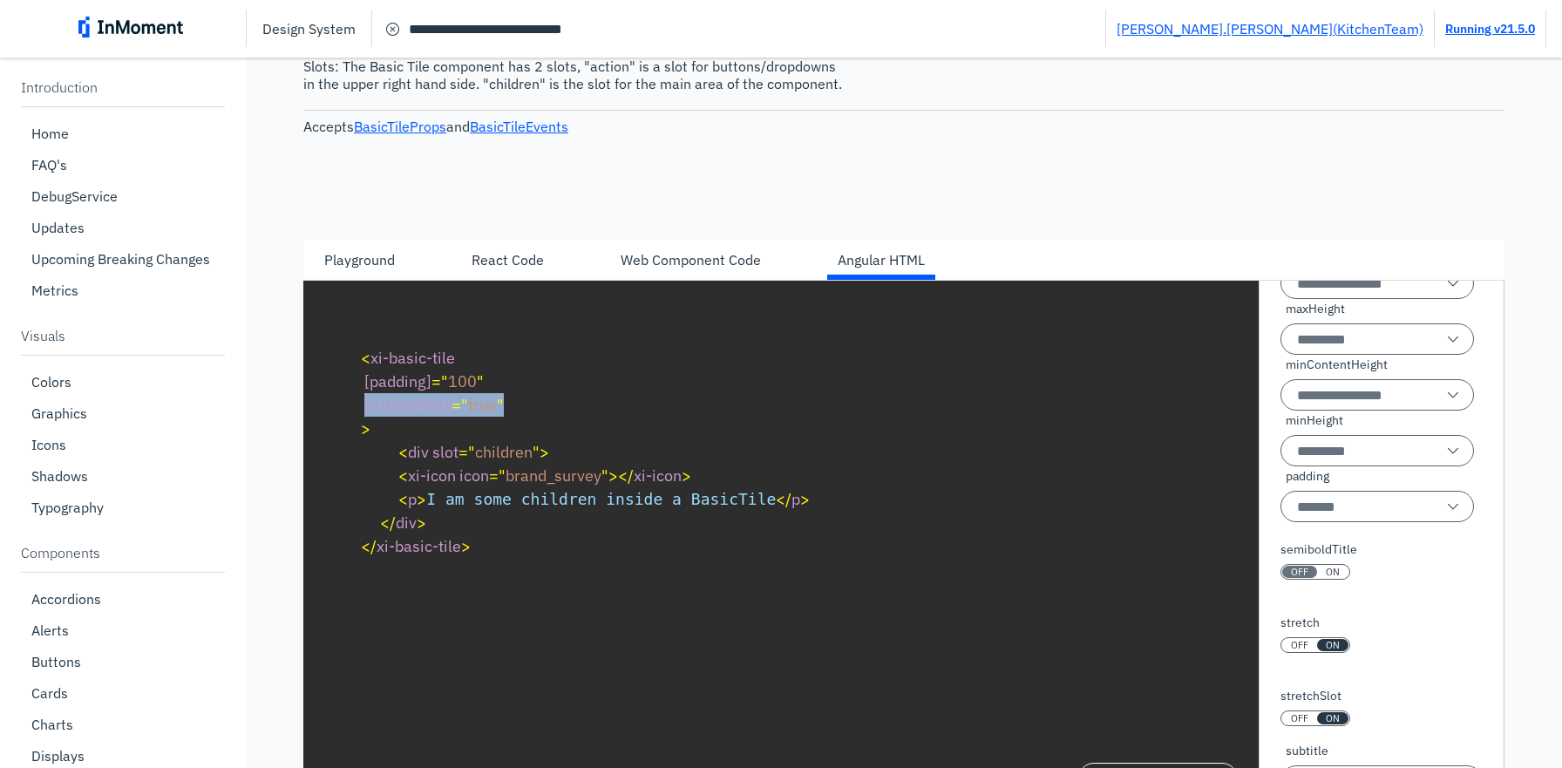
drag, startPoint x: 363, startPoint y: 417, endPoint x: 519, endPoint y: 420, distance: 155.2
click at [519, 420] on pre "< xi-basic-tile [padding] = " 100 " [stretchSlot] = " true " > < div slot = " c…" at bounding box center [903, 451] width 1117 height 243
copy span "[stretchSlot] = " true ""
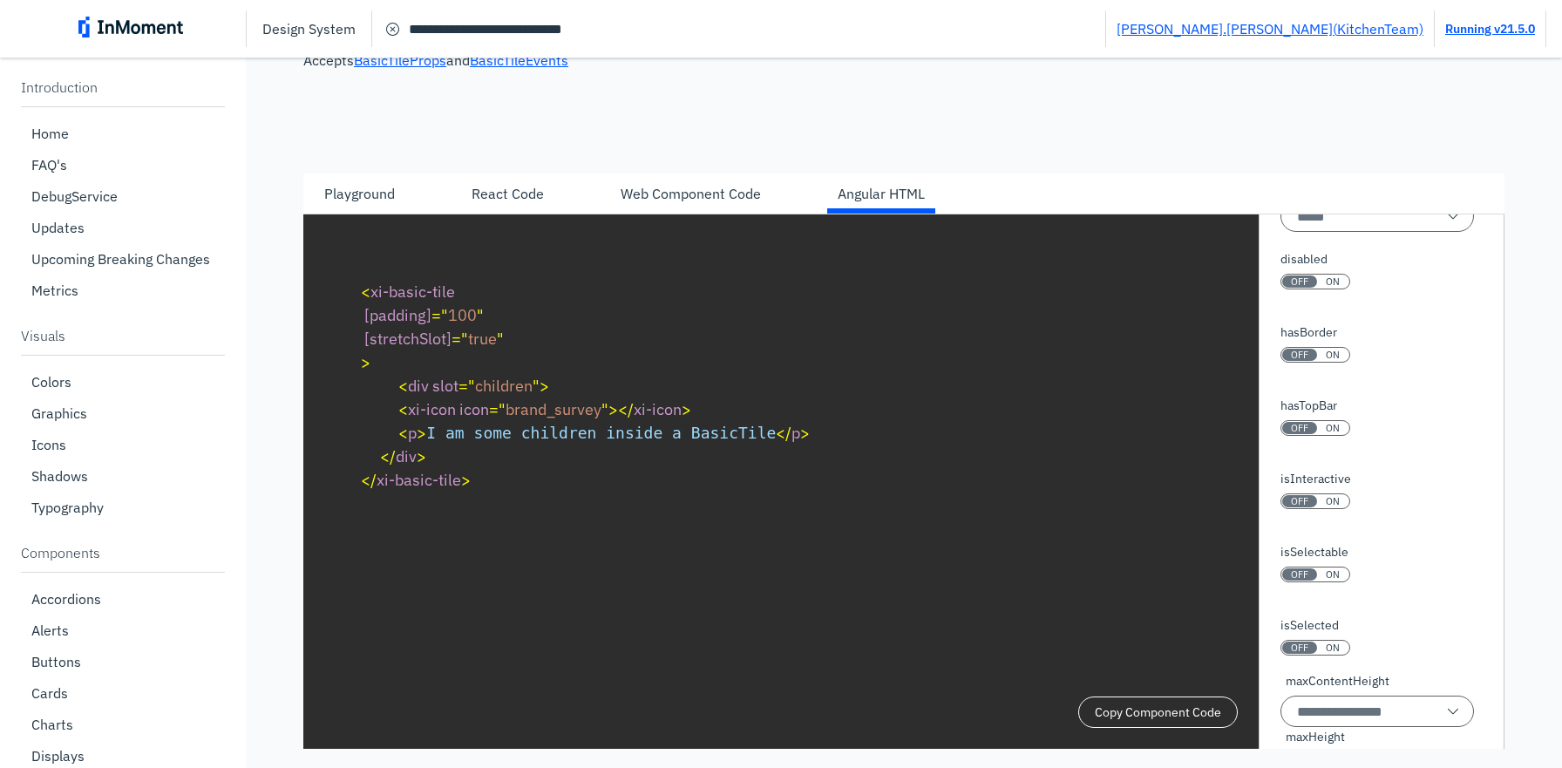
scroll to position [302, 0]
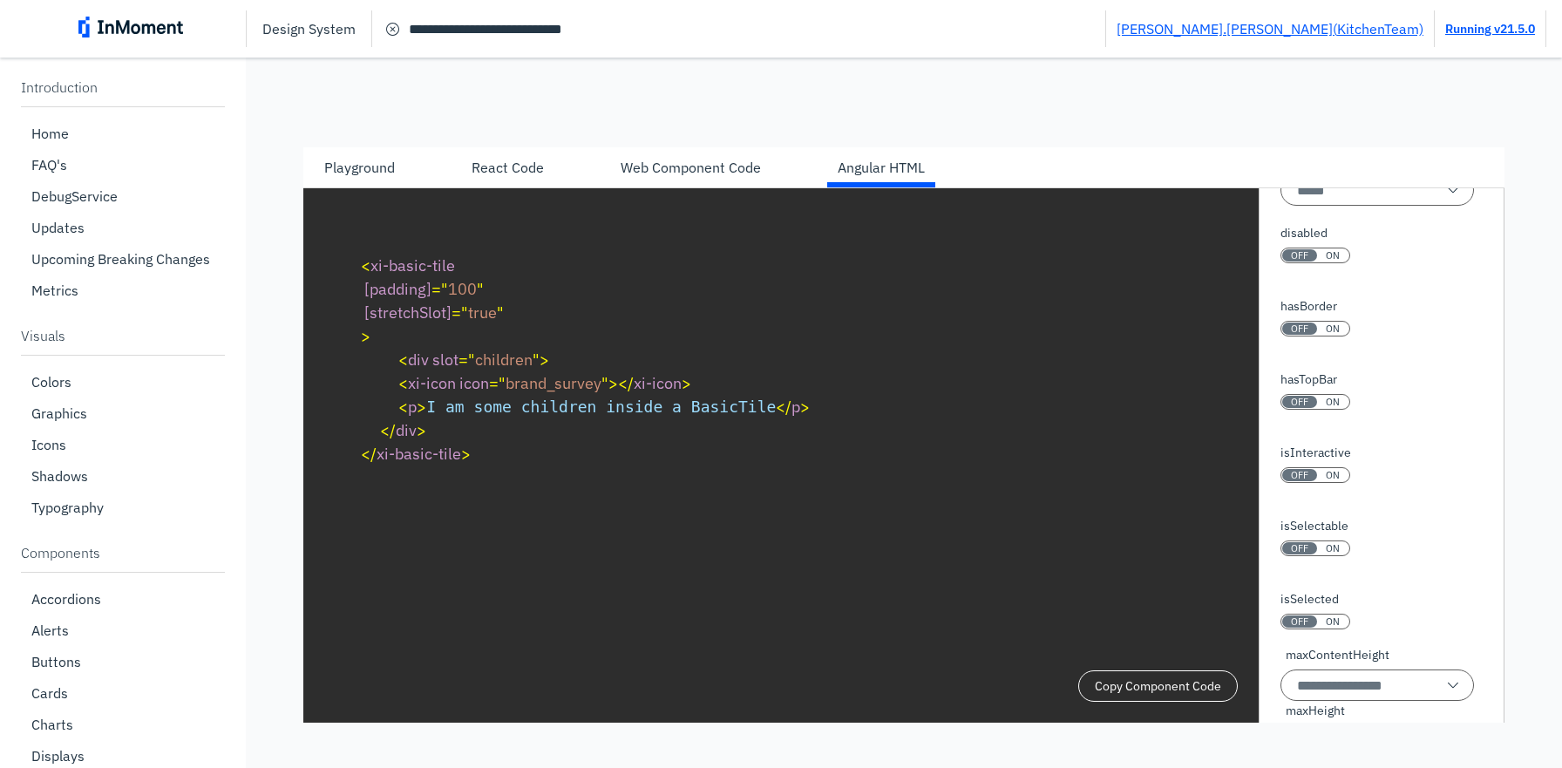
click at [366, 173] on div "Playground" at bounding box center [359, 167] width 71 height 21
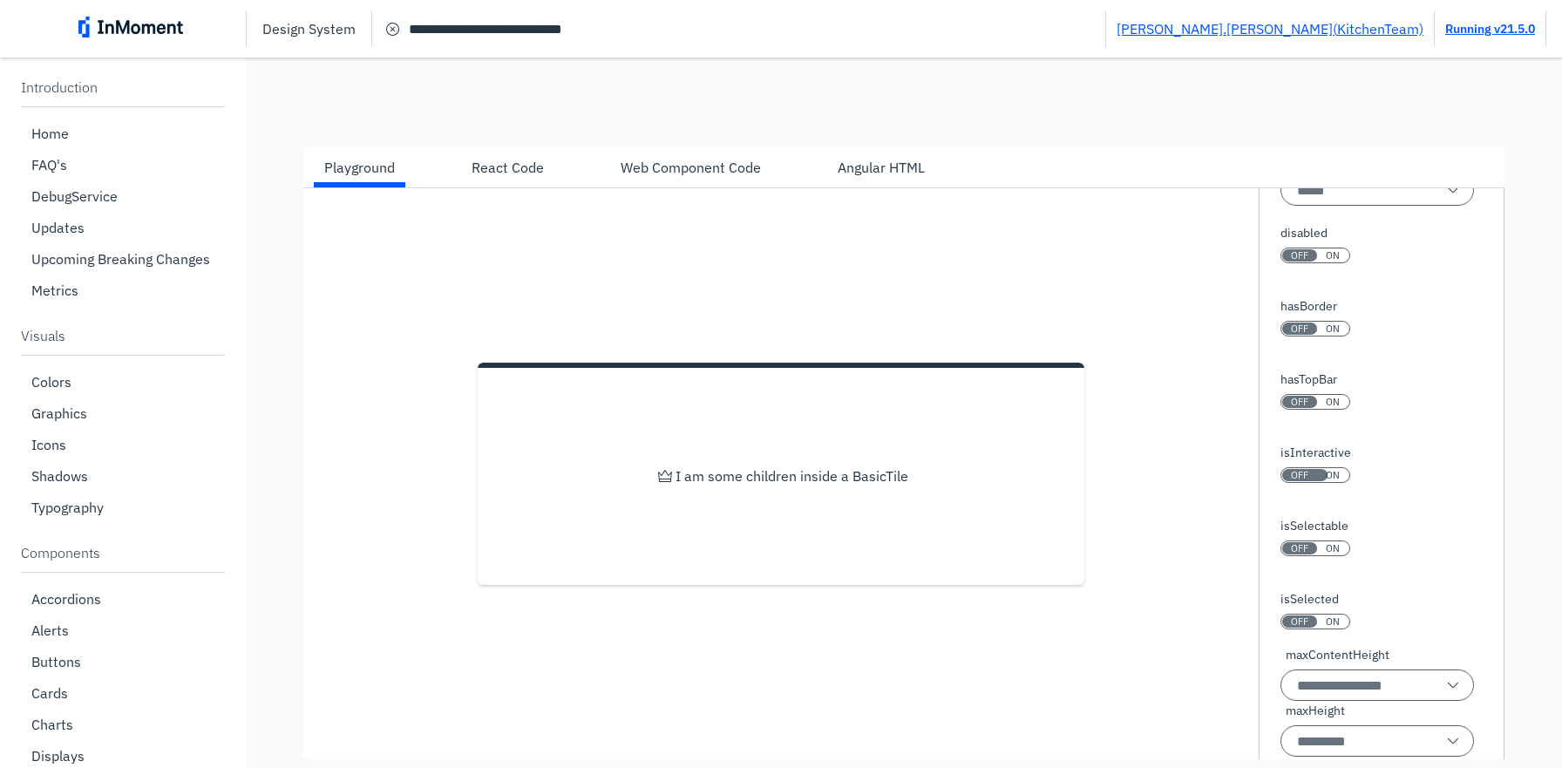
click at [1334, 481] on button "OFF ON" at bounding box center [1315, 475] width 70 height 16
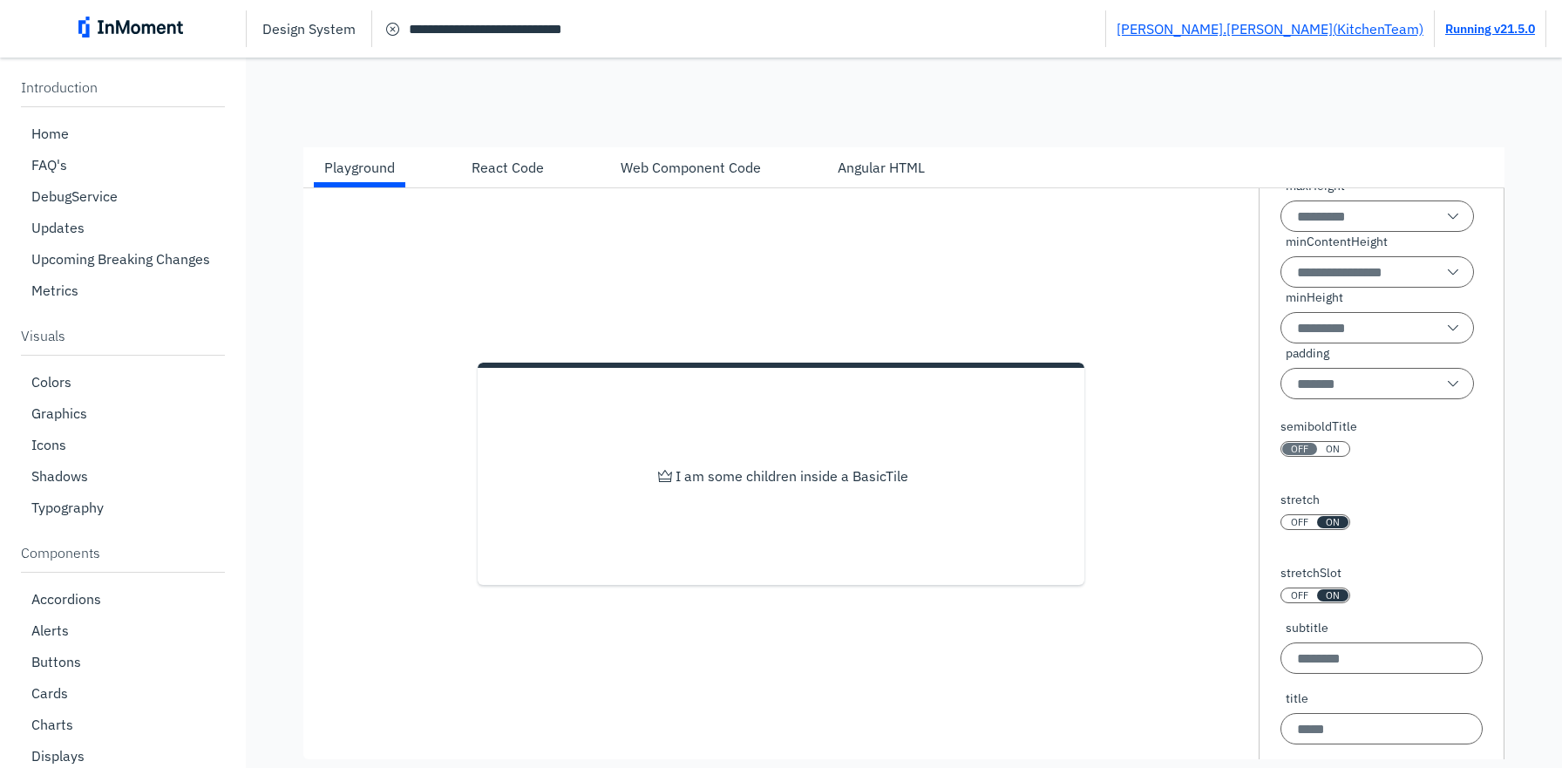
scroll to position [622, 0]
click at [1298, 521] on span "OFF" at bounding box center [1299, 515] width 17 height 12
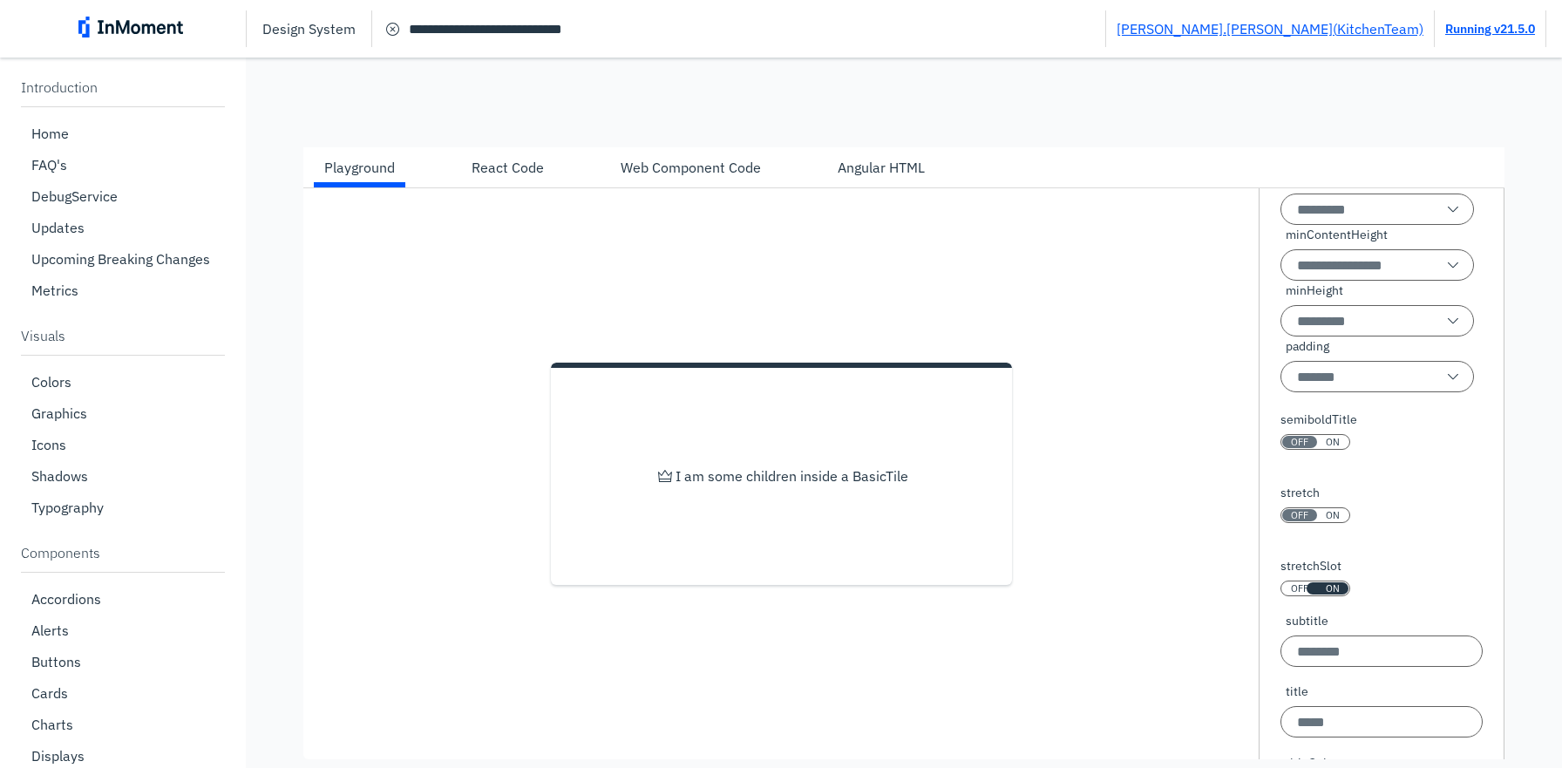
click at [1297, 594] on span "OFF" at bounding box center [1299, 588] width 17 height 12
click at [1329, 594] on span "ON" at bounding box center [1333, 588] width 14 height 12
click at [1291, 594] on span "OFF" at bounding box center [1299, 588] width 17 height 12
click at [1333, 594] on span "ON" at bounding box center [1333, 588] width 14 height 12
click at [1329, 521] on span "ON" at bounding box center [1333, 515] width 14 height 12
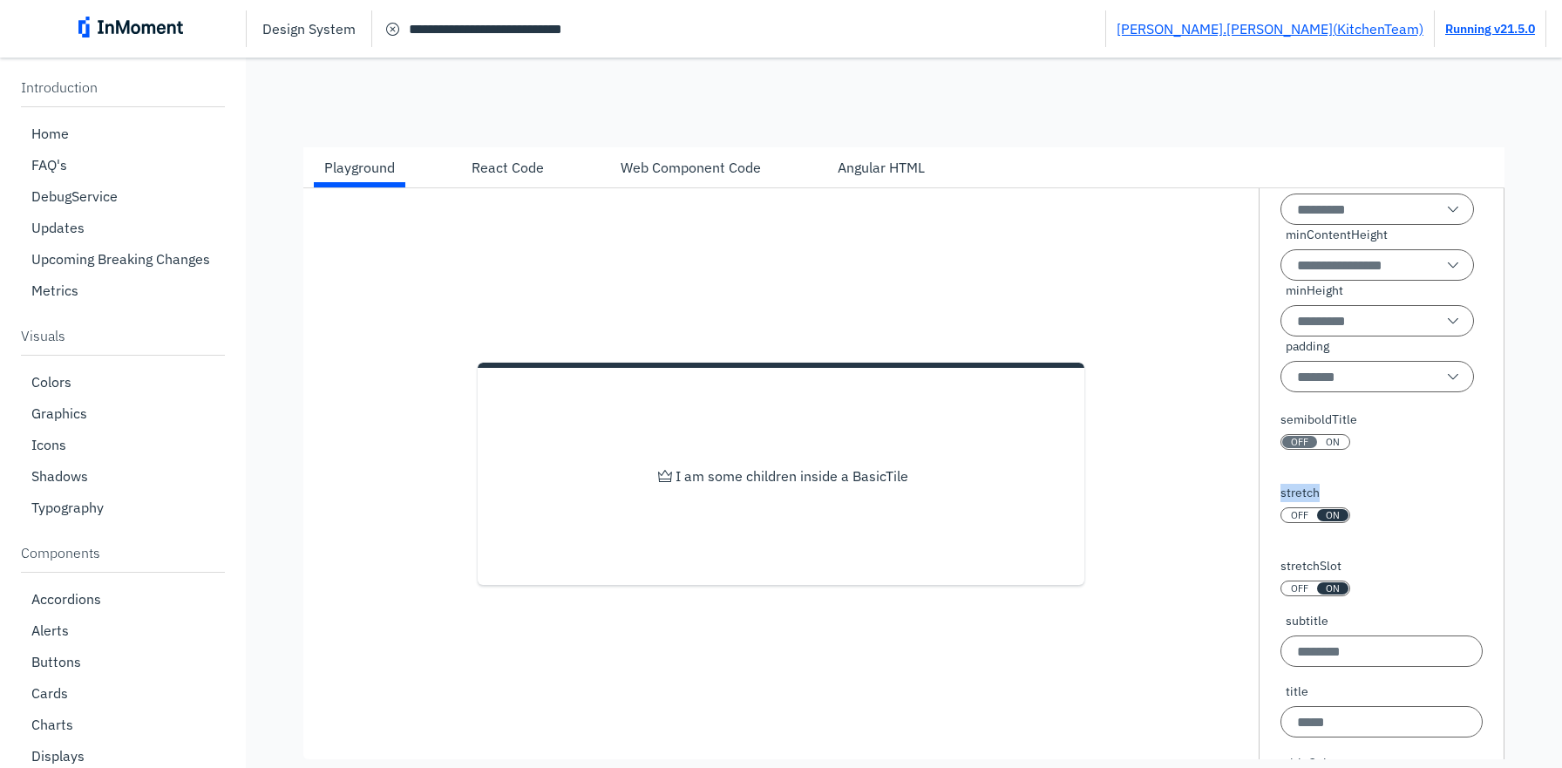
drag, startPoint x: 1322, startPoint y: 512, endPoint x: 1275, endPoint y: 512, distance: 47.1
click at [1275, 512] on div "View DebugService data color disabled OFF ON hasBorder OFF ON hasTopBar OFF ON …" at bounding box center [1381, 473] width 246 height 571
click at [1336, 502] on label "stretch" at bounding box center [1315, 493] width 70 height 18
drag, startPoint x: 1320, startPoint y: 508, endPoint x: 1275, endPoint y: 509, distance: 45.3
click at [1275, 509] on div "View DebugService data color disabled OFF ON hasBorder OFF ON hasTopBar OFF ON …" at bounding box center [1381, 473] width 246 height 571
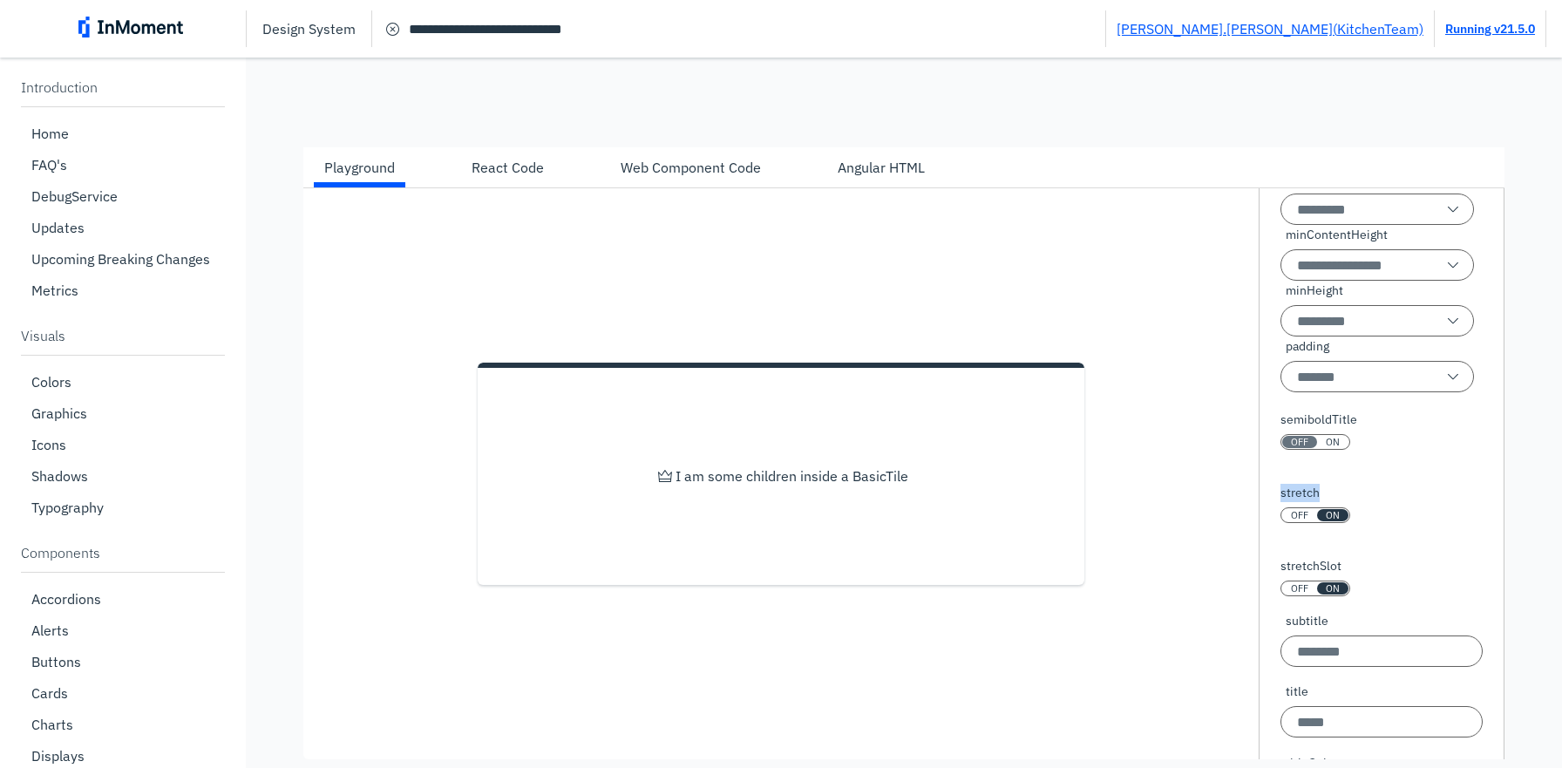
copy label "stretch"
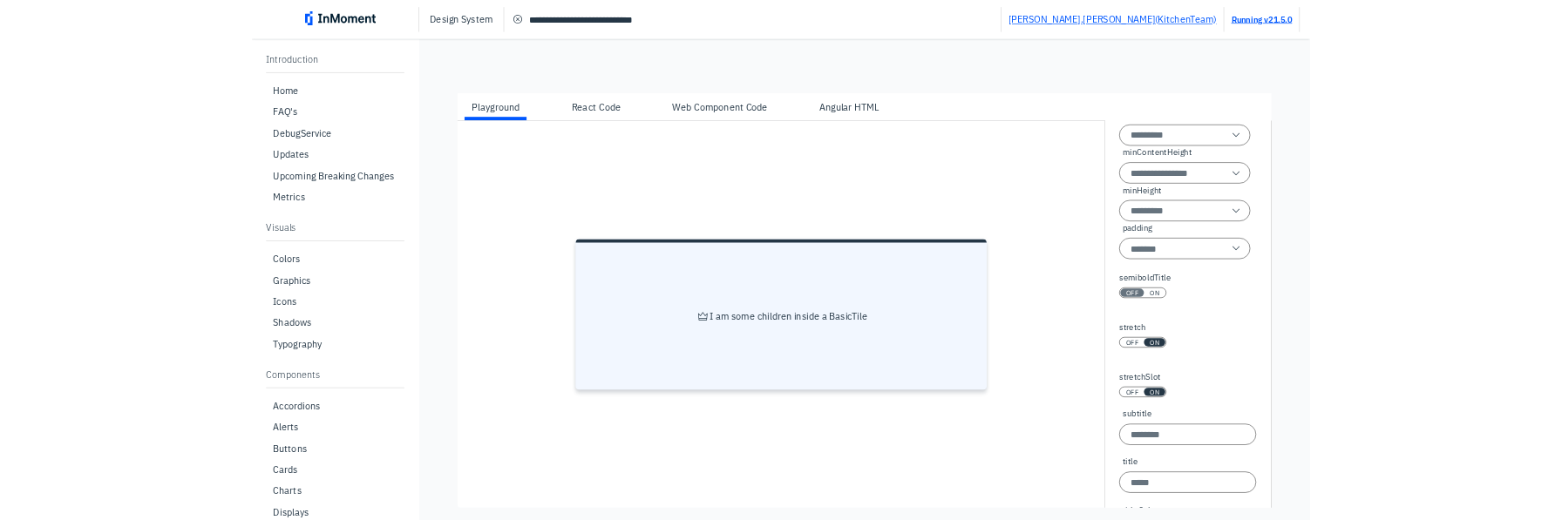
scroll to position [343, 0]
